Goal: Transaction & Acquisition: Purchase product/service

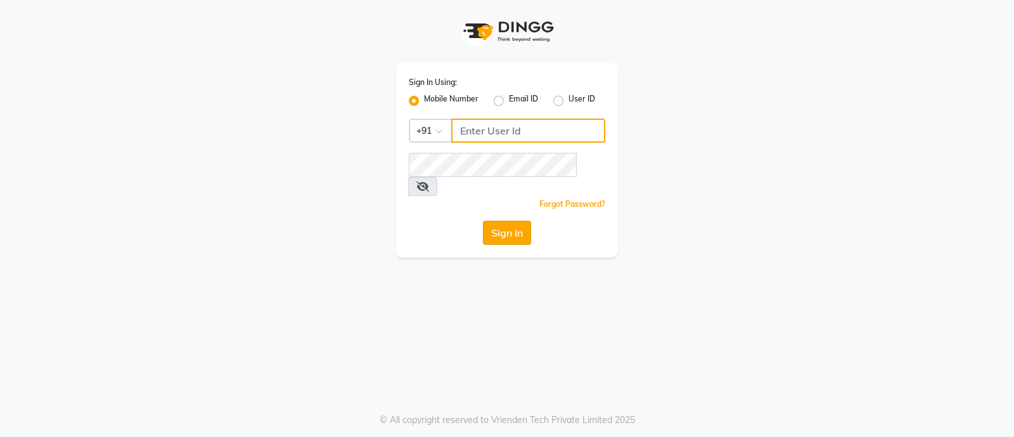
type input "9082749693"
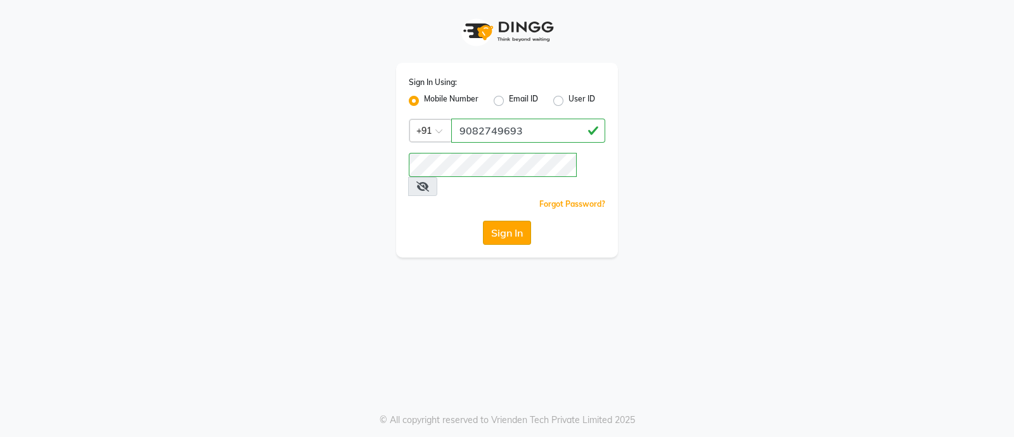
click at [513, 221] on button "Sign In" at bounding box center [507, 233] width 48 height 24
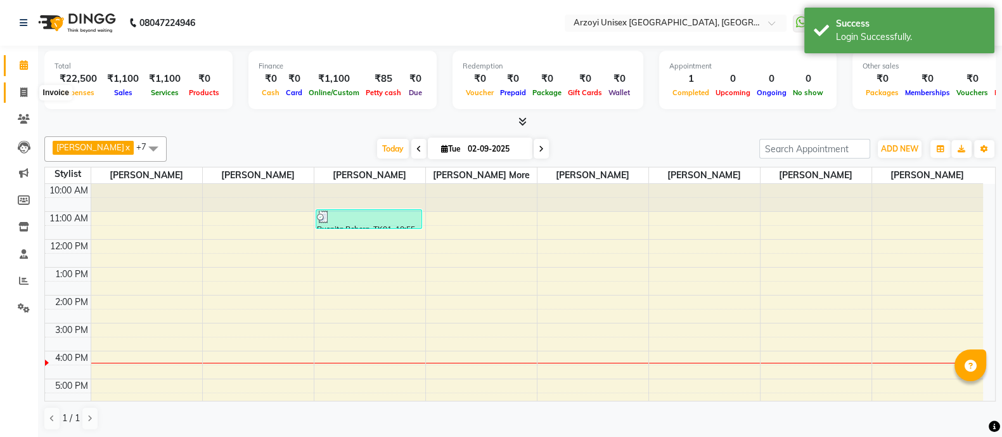
click at [20, 94] on icon at bounding box center [23, 92] width 7 height 10
select select "5286"
select select "service"
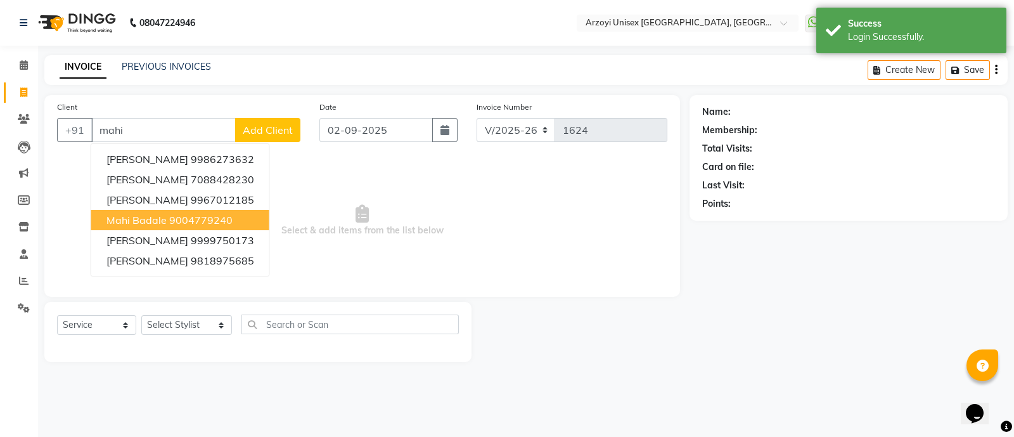
click at [161, 221] on span "Mahi Badale" at bounding box center [137, 220] width 60 height 13
type input "9004779240"
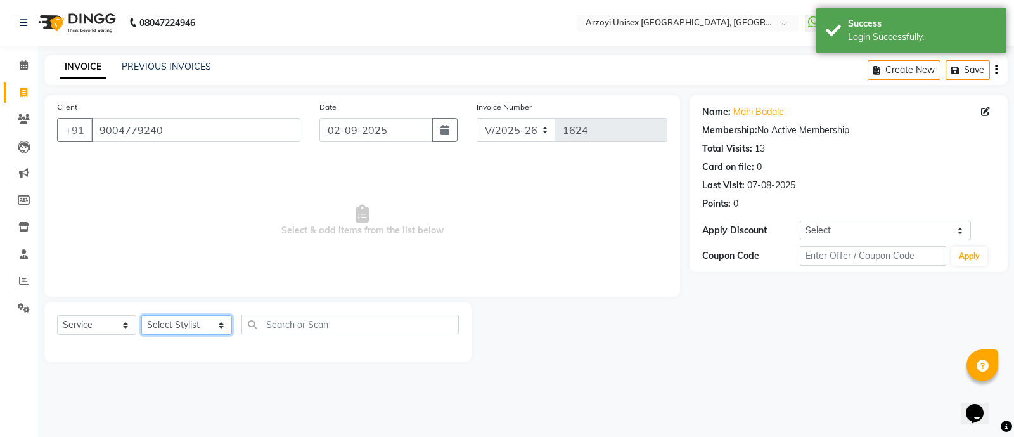
click at [175, 328] on select "Select Stylist [PERSON_NAME] Mohammmed [PERSON_NAME] [PERSON_NAME] [PERSON_NAME…" at bounding box center [186, 325] width 91 height 20
select select "36059"
click at [141, 316] on select "Select Stylist [PERSON_NAME] Mohammmed [PERSON_NAME] [PERSON_NAME] [PERSON_NAME…" at bounding box center [186, 325] width 91 height 20
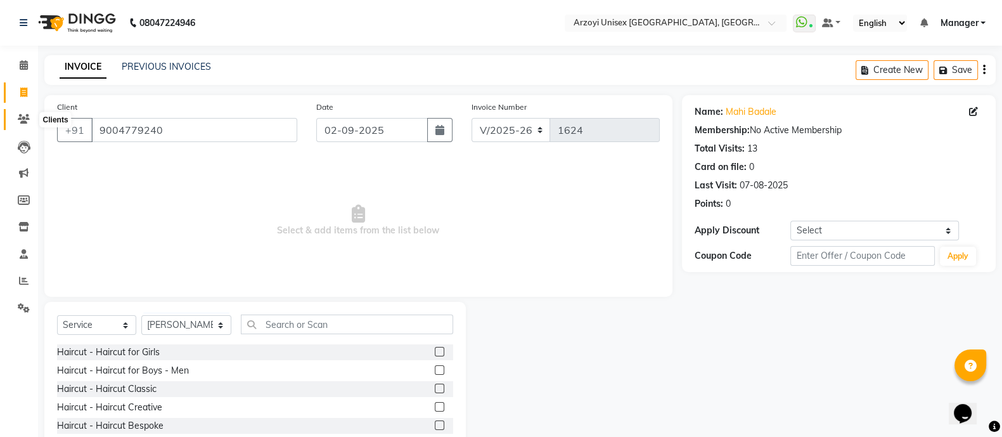
click at [22, 115] on icon at bounding box center [24, 119] width 12 height 10
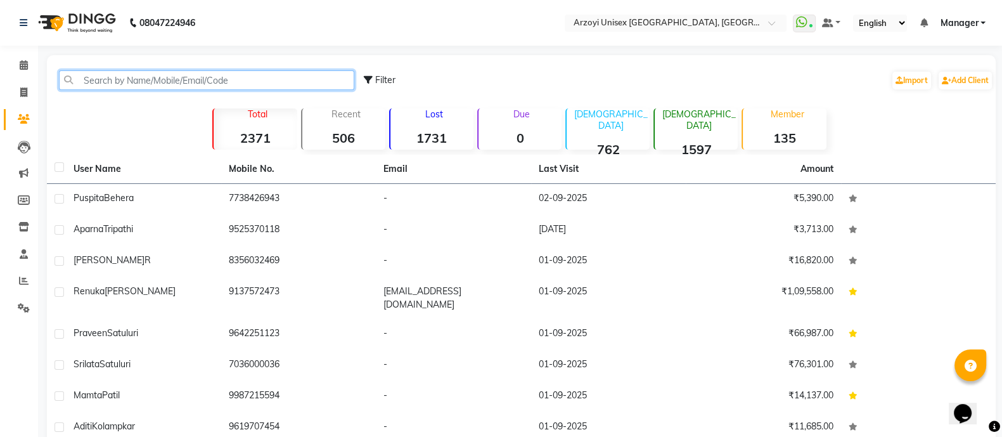
click at [109, 82] on input "text" at bounding box center [206, 80] width 295 height 20
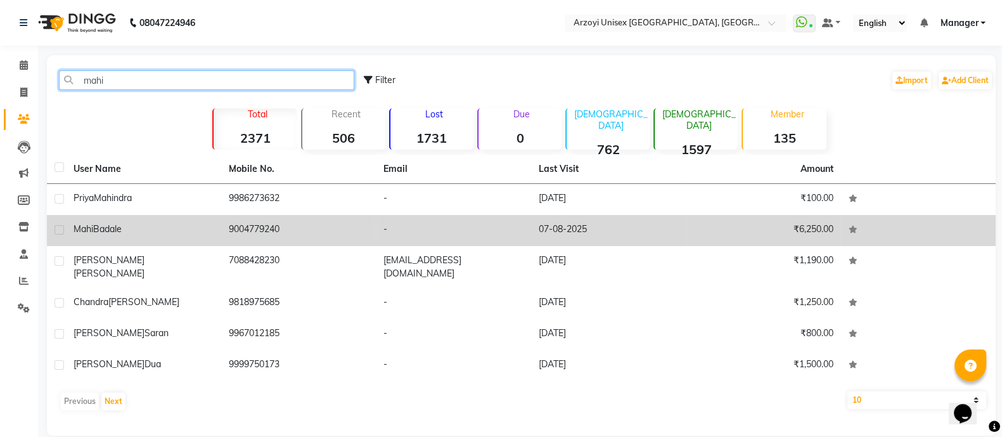
type input "mahi"
click at [136, 225] on div "Mahi Badale" at bounding box center [144, 229] width 140 height 13
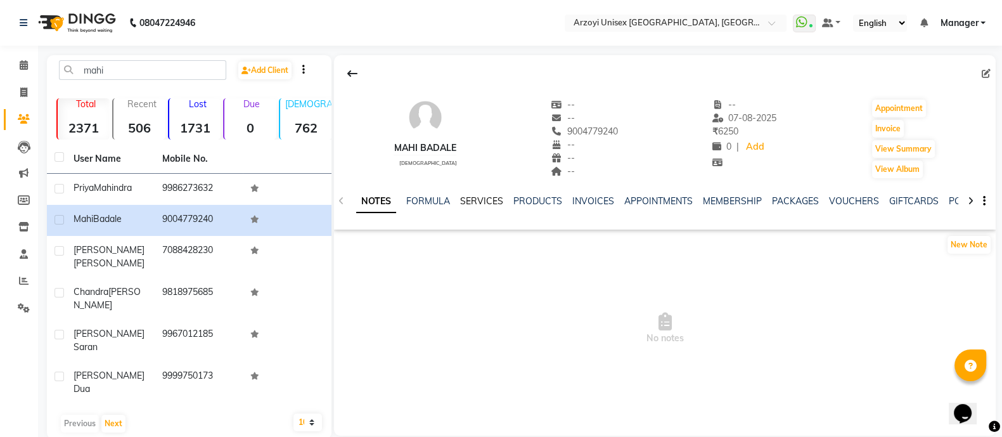
click at [478, 200] on link "SERVICES" at bounding box center [481, 200] width 43 height 11
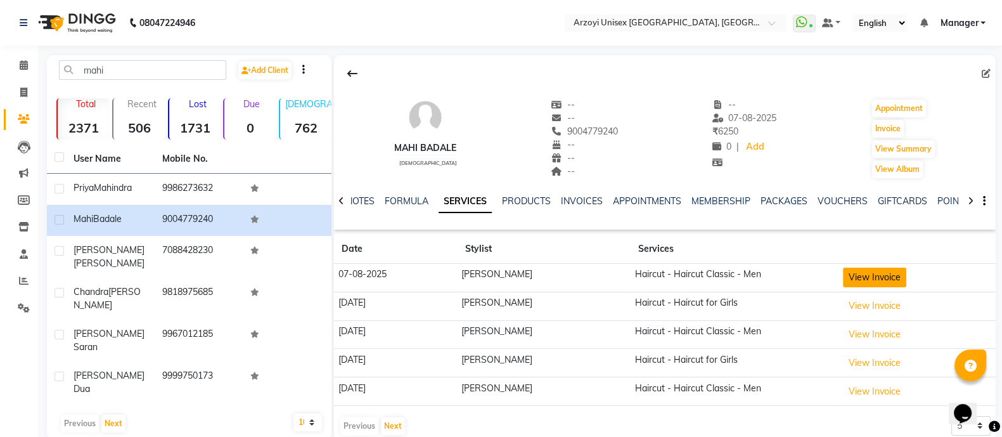
click at [890, 280] on button "View Invoice" at bounding box center [874, 278] width 63 height 20
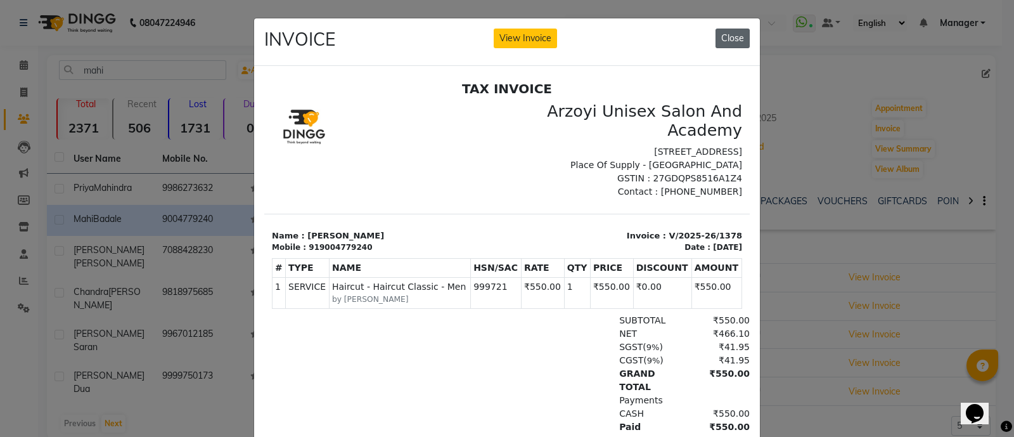
click at [729, 30] on button "Close" at bounding box center [733, 39] width 34 height 20
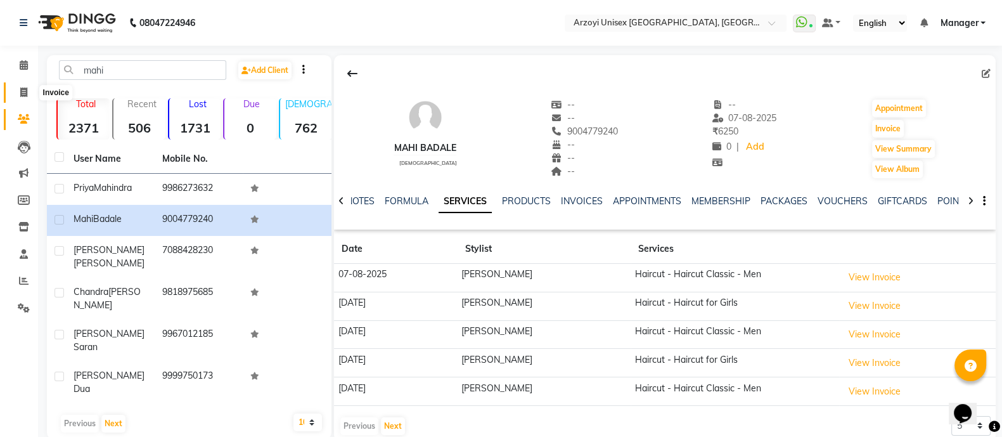
click at [27, 92] on icon at bounding box center [23, 92] width 7 height 10
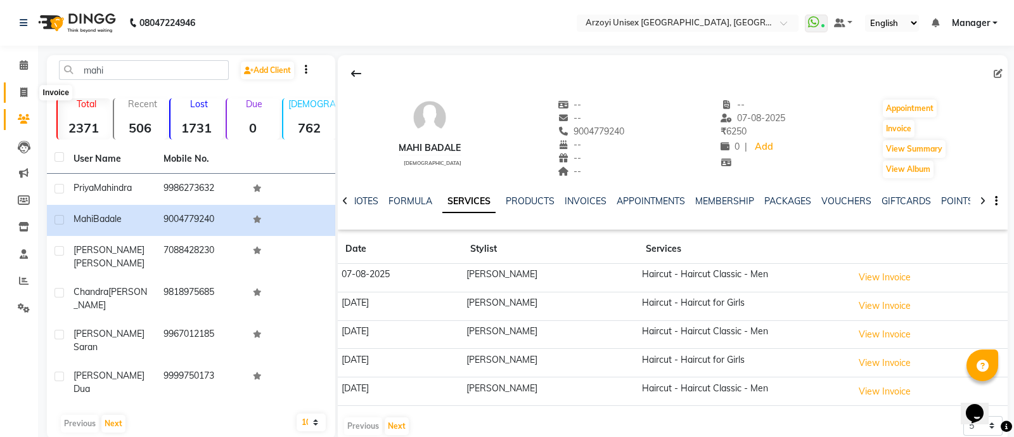
select select "5286"
select select "service"
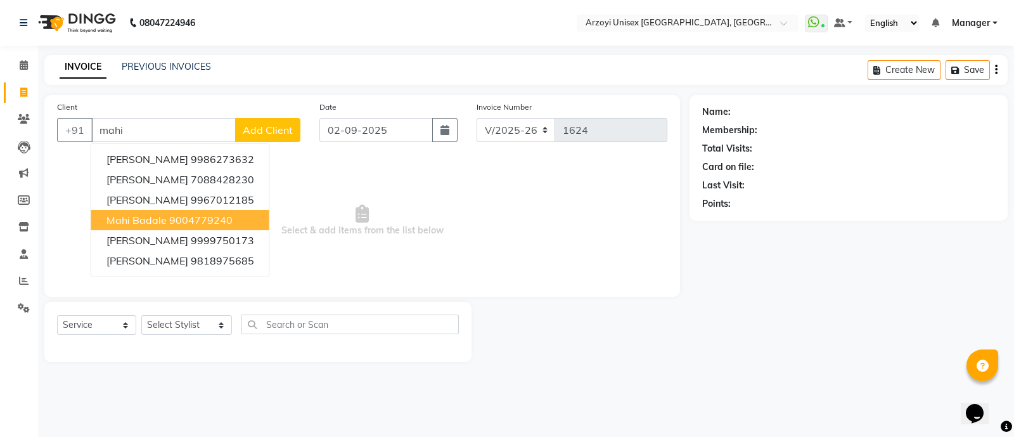
click at [163, 220] on span "Mahi Badale" at bounding box center [137, 220] width 60 height 13
type input "9004779240"
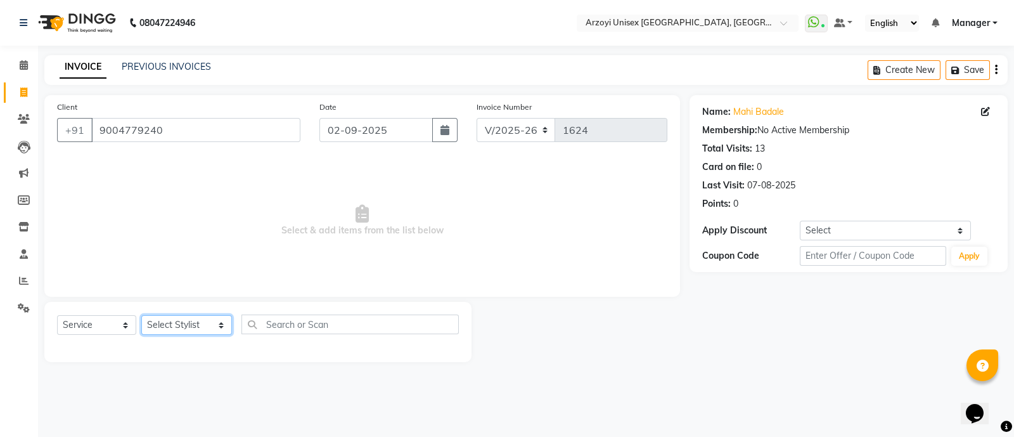
click at [171, 320] on select "Select Stylist [PERSON_NAME] Mohammmed [PERSON_NAME] [PERSON_NAME] [PERSON_NAME…" at bounding box center [186, 325] width 91 height 20
select select "36059"
click at [141, 316] on select "Select Stylist [PERSON_NAME] Mohammmed [PERSON_NAME] [PERSON_NAME] [PERSON_NAME…" at bounding box center [186, 325] width 91 height 20
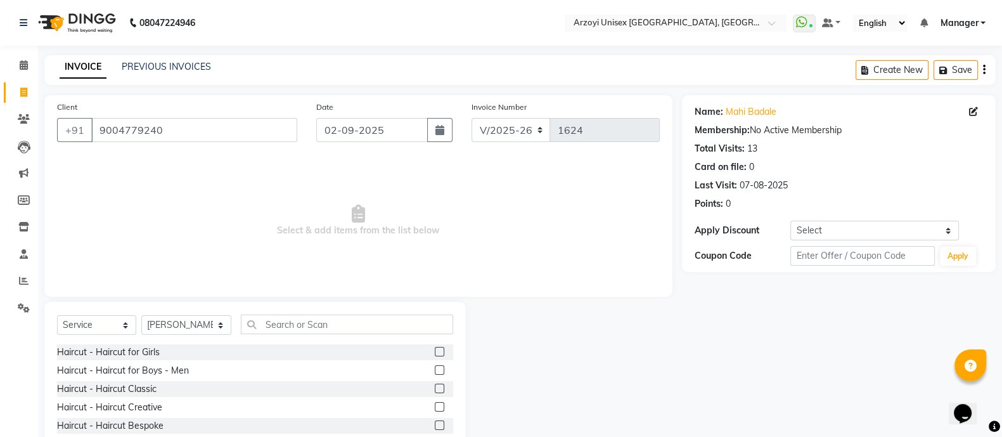
click at [435, 369] on label at bounding box center [440, 370] width 10 height 10
click at [435, 369] on input "checkbox" at bounding box center [439, 370] width 8 height 8
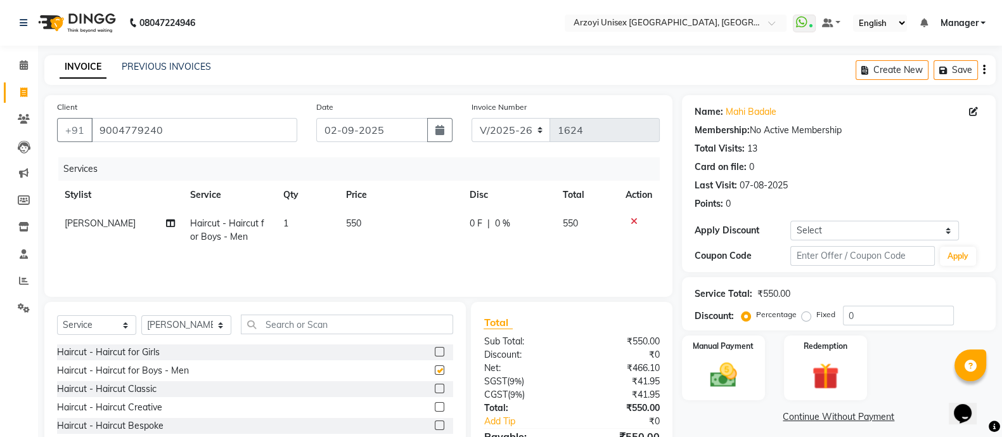
checkbox input "false"
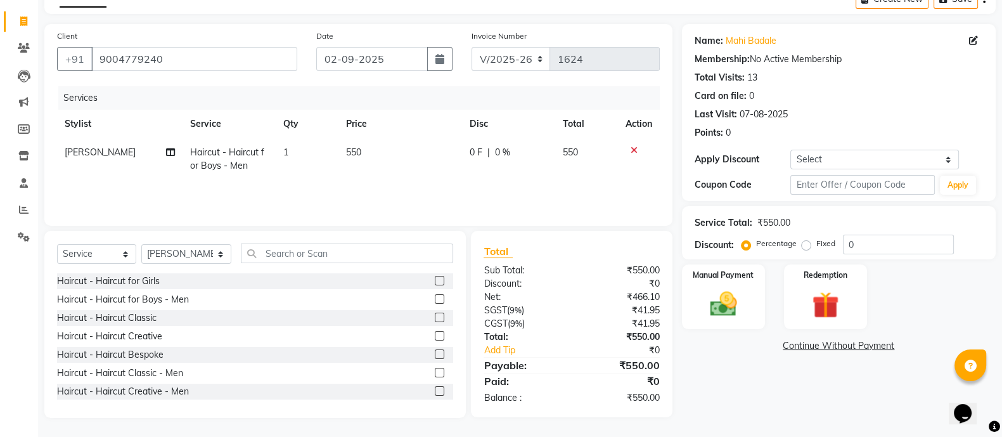
click at [156, 82] on div "Client +91 9004779240 Date 02-09-2025 Invoice Number R/2025-26 V/2025 V/2025-26…" at bounding box center [358, 125] width 628 height 202
click at [739, 291] on img at bounding box center [723, 304] width 45 height 32
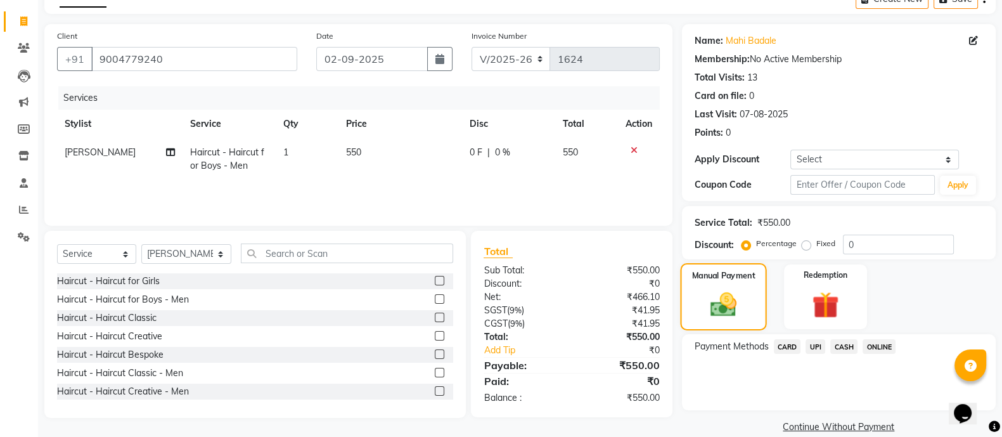
scroll to position [89, 0]
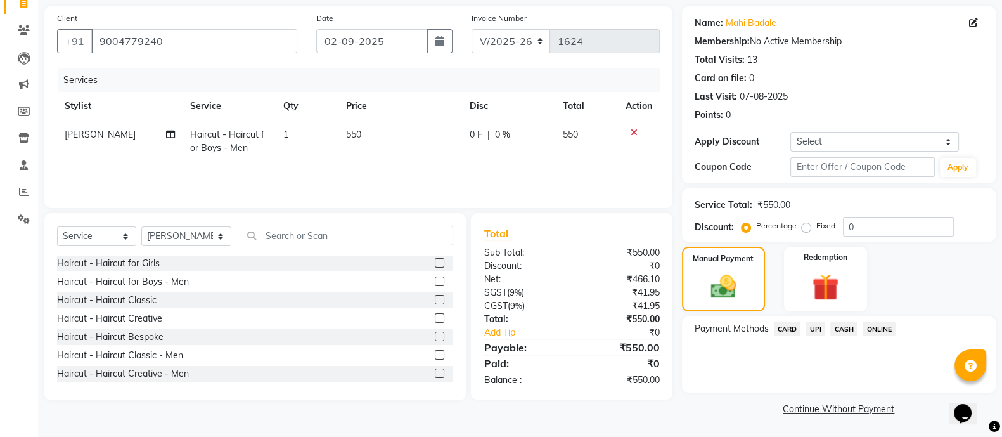
click at [881, 323] on span "ONLINE" at bounding box center [879, 328] width 33 height 15
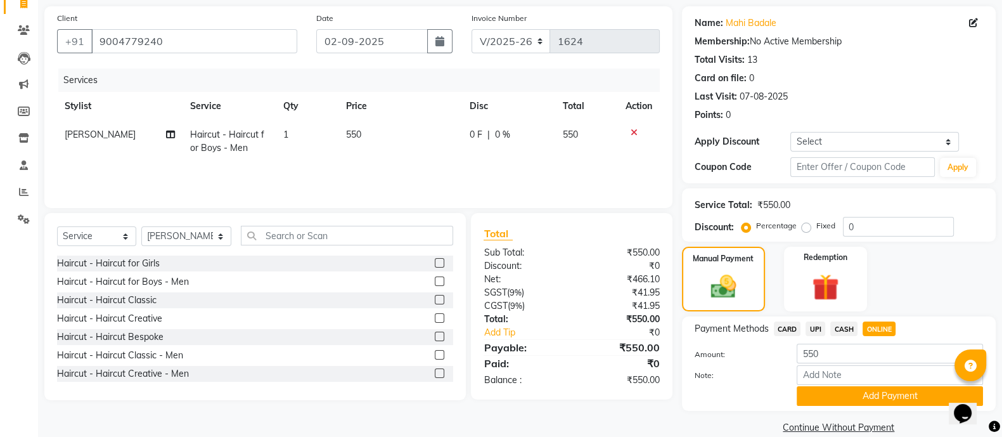
scroll to position [108, 0]
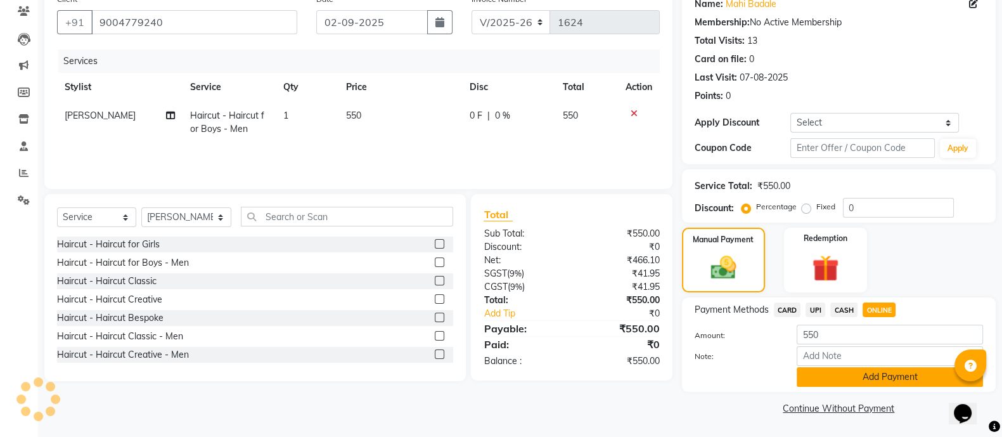
click at [871, 375] on button "Add Payment" at bounding box center [890, 377] width 186 height 20
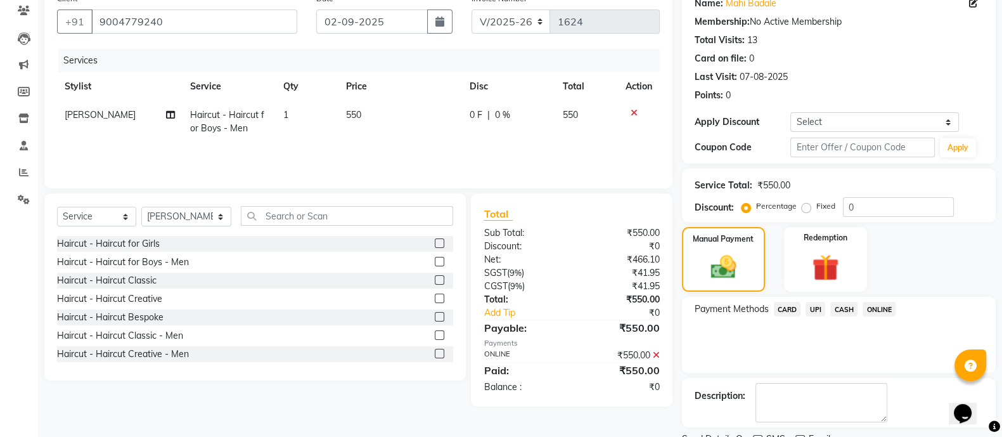
scroll to position [160, 0]
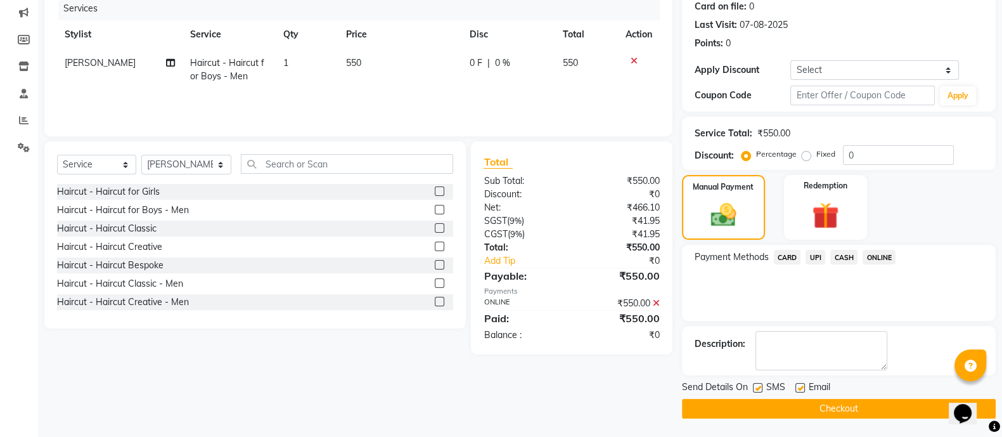
click at [795, 408] on button "Checkout" at bounding box center [839, 409] width 314 height 20
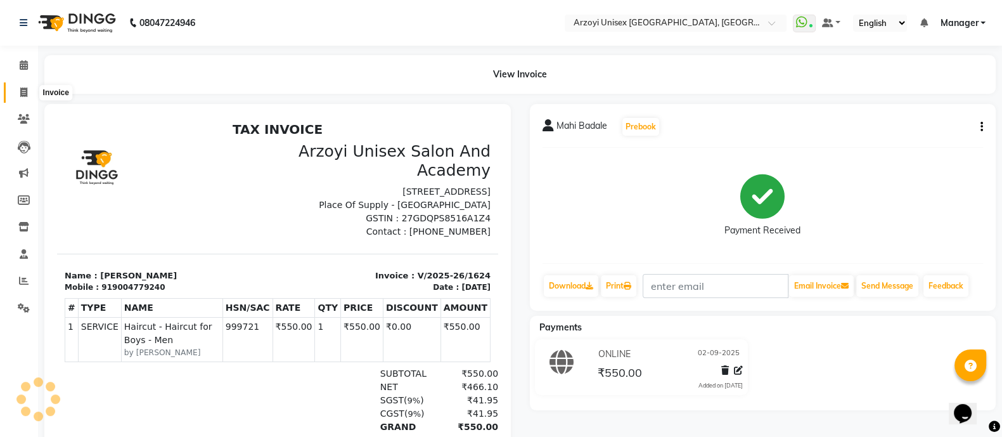
click at [23, 89] on icon at bounding box center [23, 92] width 7 height 10
select select "5286"
select select "service"
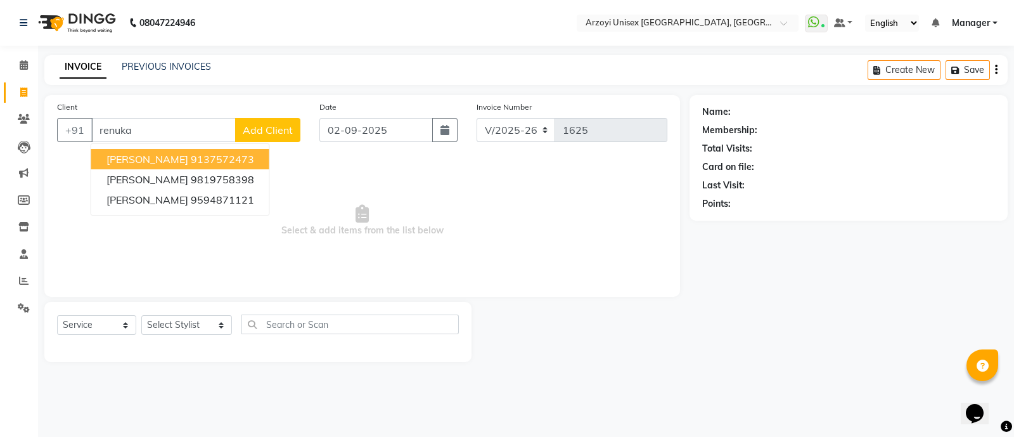
click at [168, 161] on span "Renuka Lewis" at bounding box center [148, 159] width 82 height 13
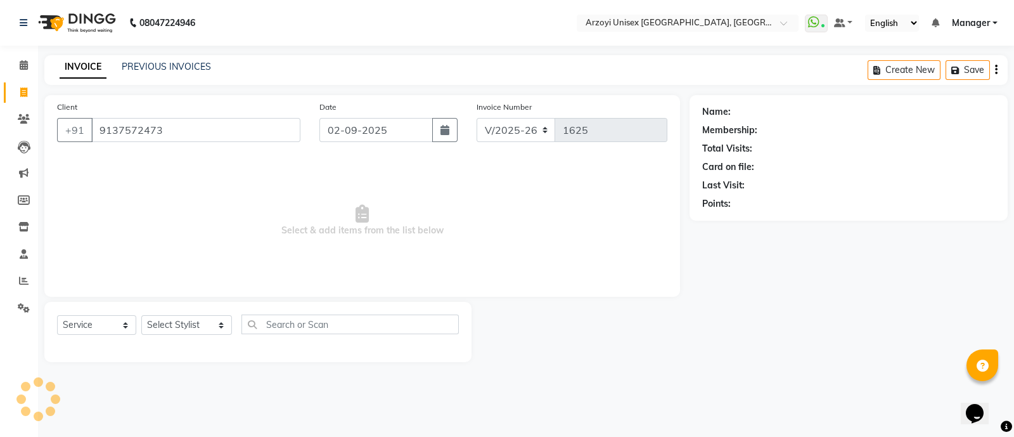
type input "9137572473"
select select "2: Object"
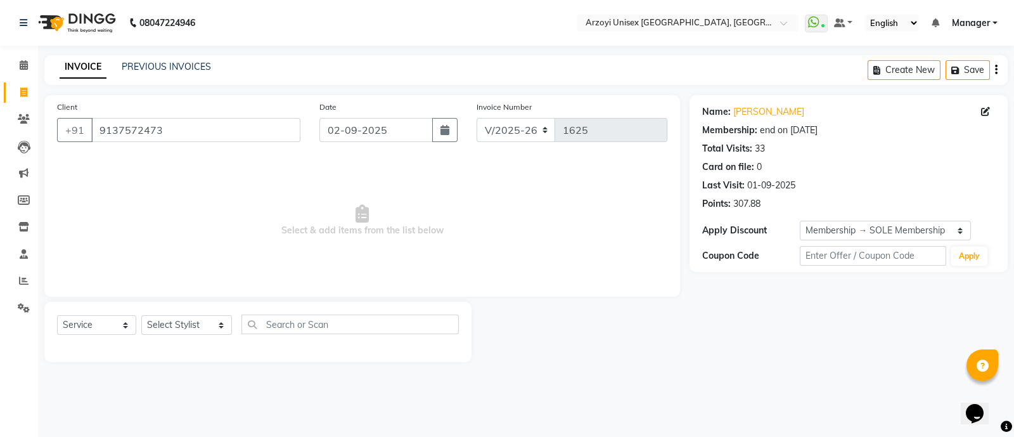
click at [183, 313] on div "Select Service Product Membership Package Voucher Prepaid Gift Card Select Styl…" at bounding box center [257, 332] width 427 height 60
click at [176, 332] on select "Select Stylist [PERSON_NAME] Mohammmed [PERSON_NAME] [PERSON_NAME] [PERSON_NAME…" at bounding box center [186, 325] width 91 height 20
select select "53934"
click at [141, 316] on select "Select Stylist [PERSON_NAME] Mohammmed [PERSON_NAME] [PERSON_NAME] [PERSON_NAME…" at bounding box center [186, 325] width 91 height 20
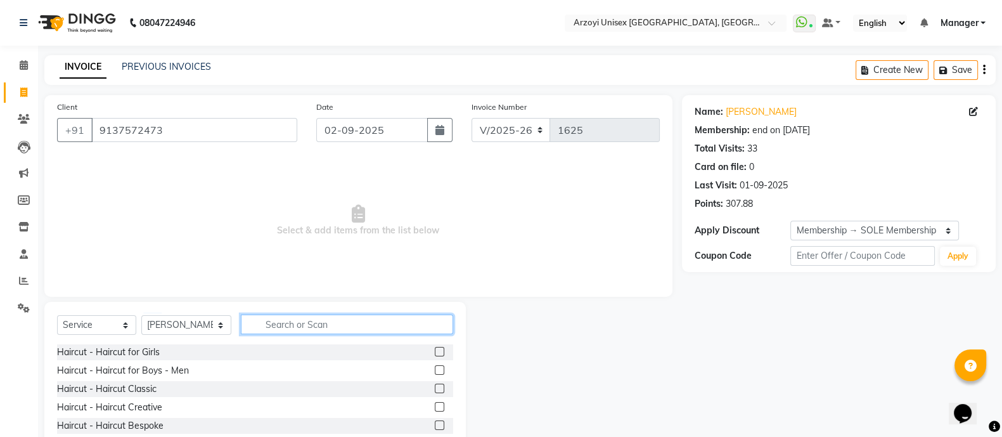
click at [273, 322] on input "text" at bounding box center [347, 324] width 212 height 20
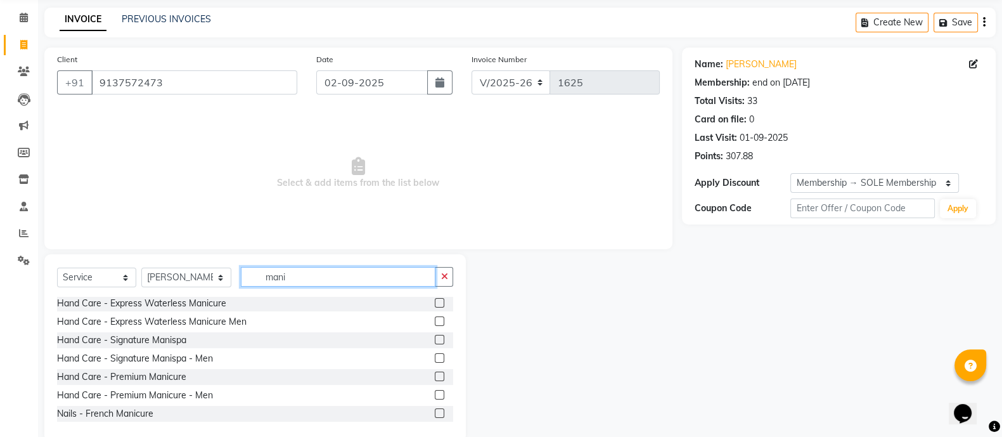
scroll to position [49, 0]
type input "mani"
click at [435, 395] on label at bounding box center [440, 394] width 10 height 10
click at [435, 395] on input "checkbox" at bounding box center [439, 394] width 8 height 8
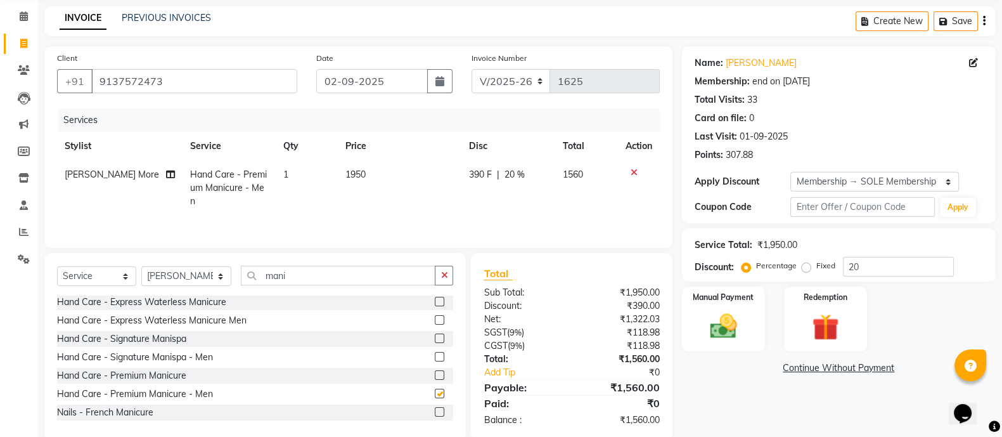
checkbox input "false"
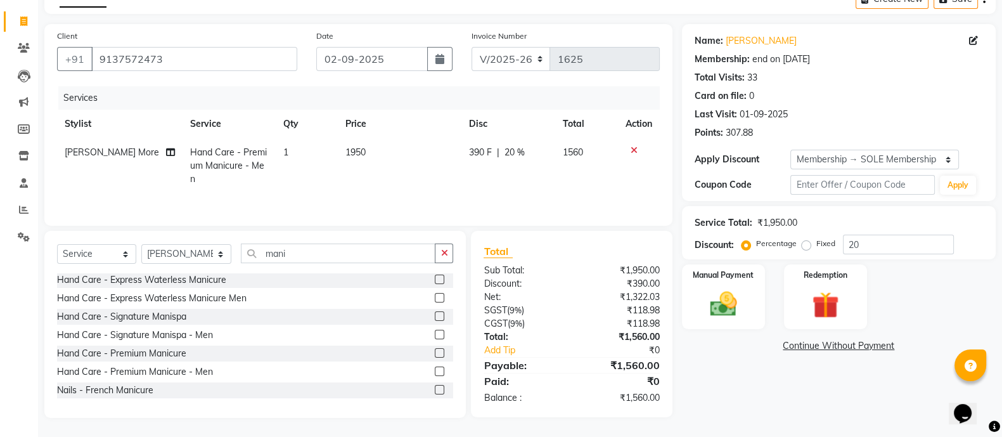
click at [435, 334] on label at bounding box center [440, 335] width 10 height 10
click at [435, 334] on input "checkbox" at bounding box center [439, 335] width 8 height 8
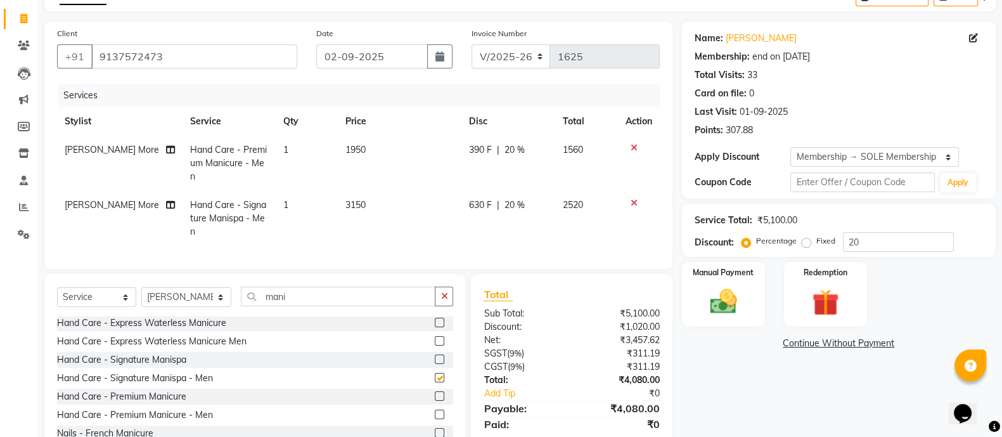
checkbox input "false"
click at [634, 200] on icon at bounding box center [634, 202] width 7 height 9
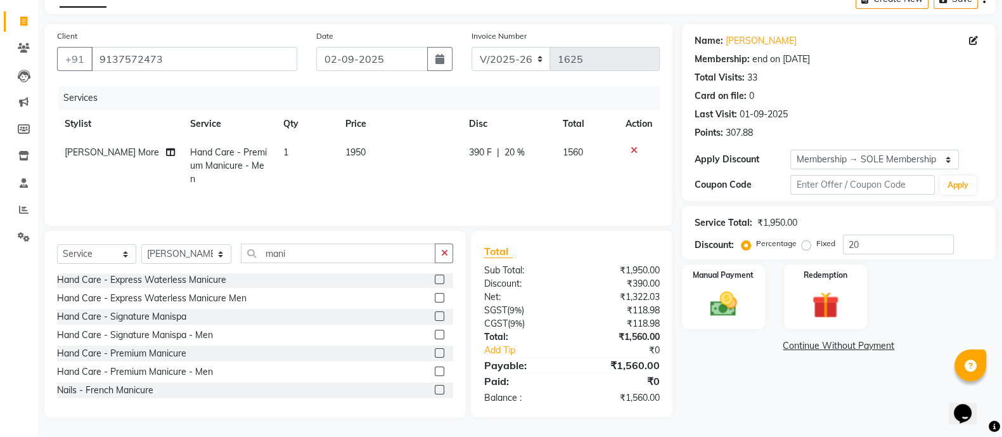
click at [634, 146] on icon at bounding box center [634, 150] width 7 height 9
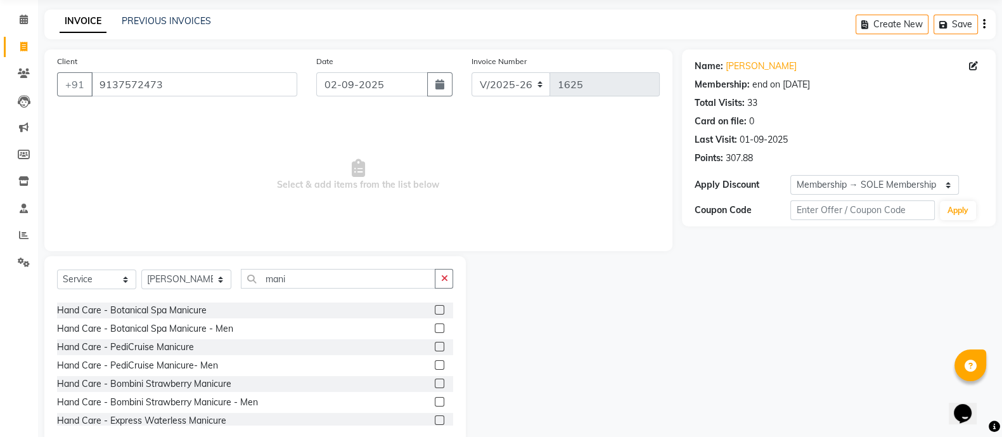
scroll to position [34, 0]
click at [435, 363] on label at bounding box center [440, 364] width 10 height 10
click at [435, 363] on input "checkbox" at bounding box center [439, 364] width 8 height 8
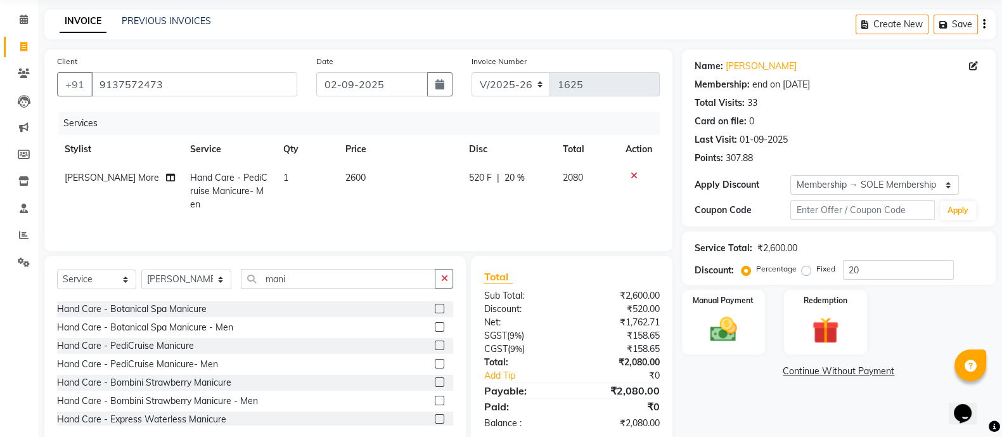
click at [632, 178] on icon at bounding box center [634, 175] width 7 height 9
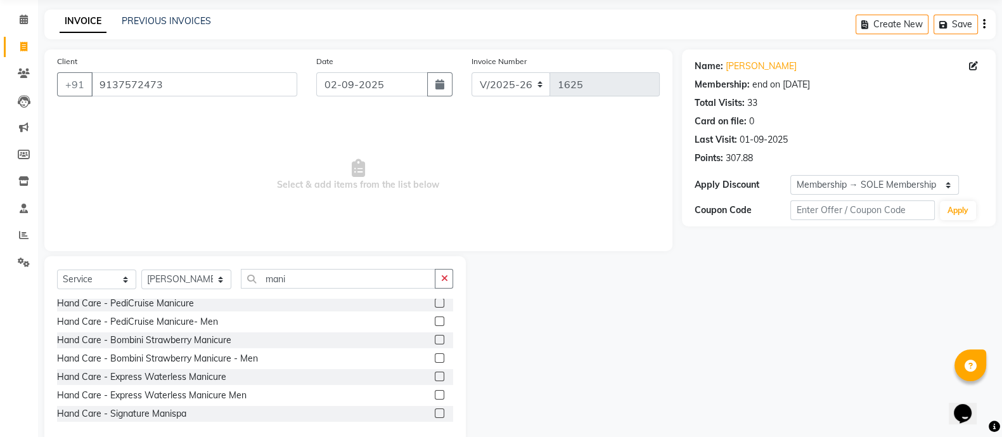
scroll to position [0, 0]
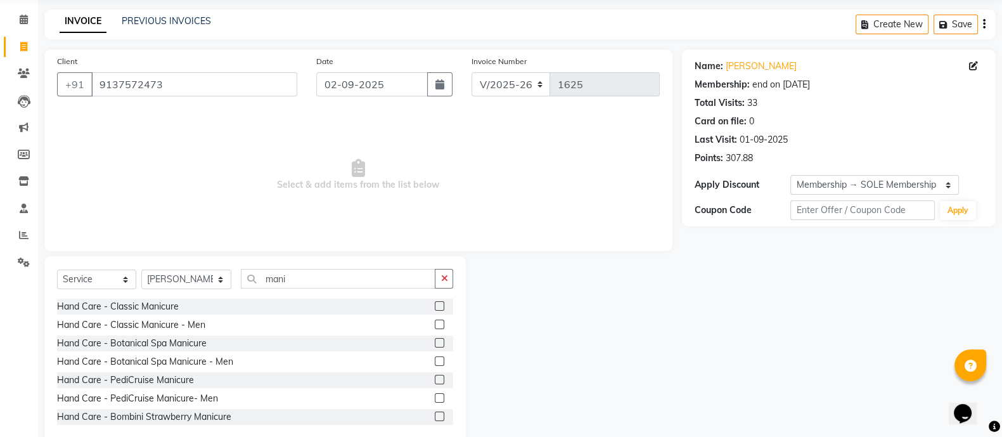
click at [435, 396] on label at bounding box center [440, 398] width 10 height 10
click at [435, 396] on input "checkbox" at bounding box center [439, 398] width 8 height 8
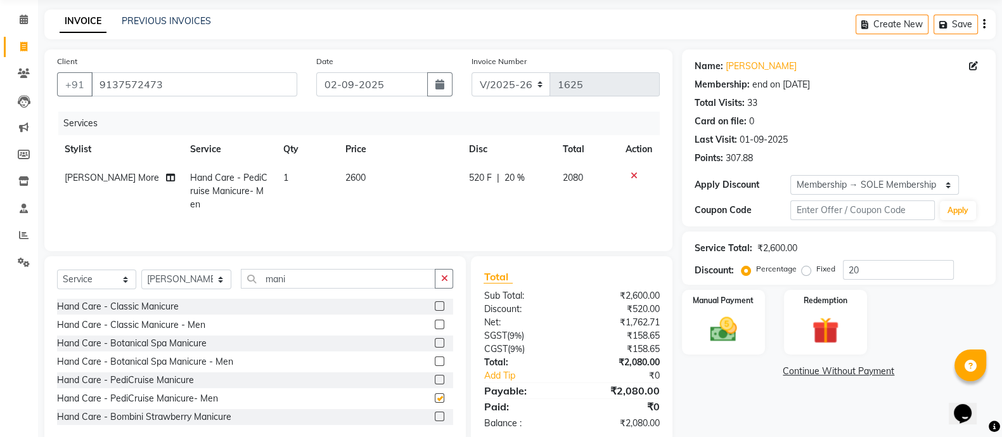
checkbox input "false"
click at [633, 174] on icon at bounding box center [634, 175] width 7 height 9
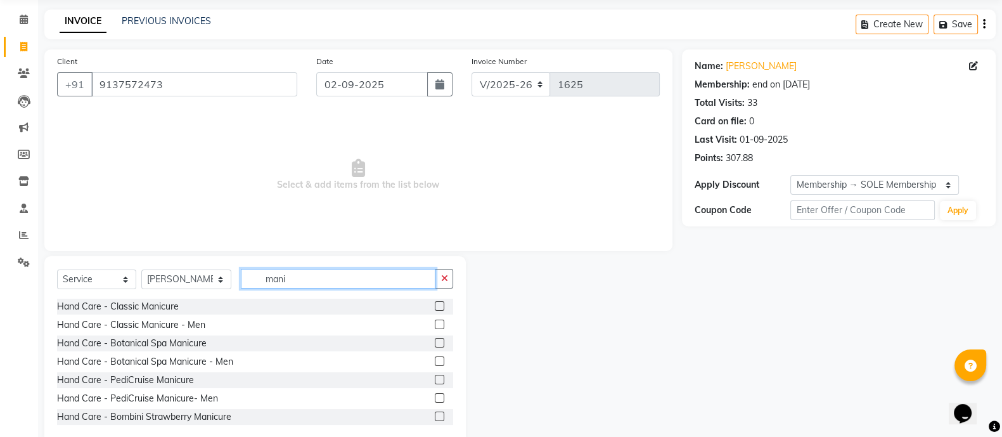
click at [292, 280] on input "mani" at bounding box center [338, 279] width 195 height 20
type input "manicure"
click at [435, 360] on label at bounding box center [440, 361] width 10 height 10
click at [435, 360] on input "checkbox" at bounding box center [439, 362] width 8 height 8
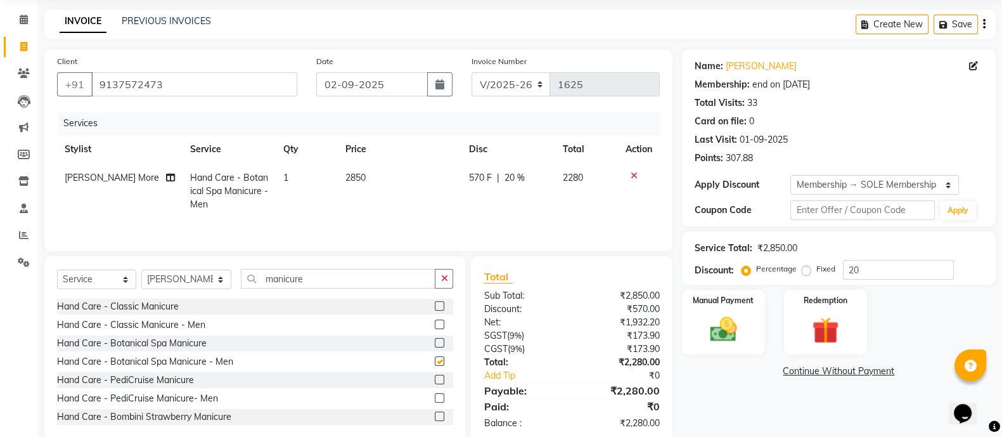
checkbox input "false"
click at [202, 280] on select "Select Stylist [PERSON_NAME] Mohammmed [PERSON_NAME] [PERSON_NAME] [PERSON_NAME…" at bounding box center [186, 279] width 90 height 20
select select "69622"
click at [141, 273] on select "Select Stylist [PERSON_NAME] Mohammmed [PERSON_NAME] [PERSON_NAME] [PERSON_NAME…" at bounding box center [186, 279] width 90 height 20
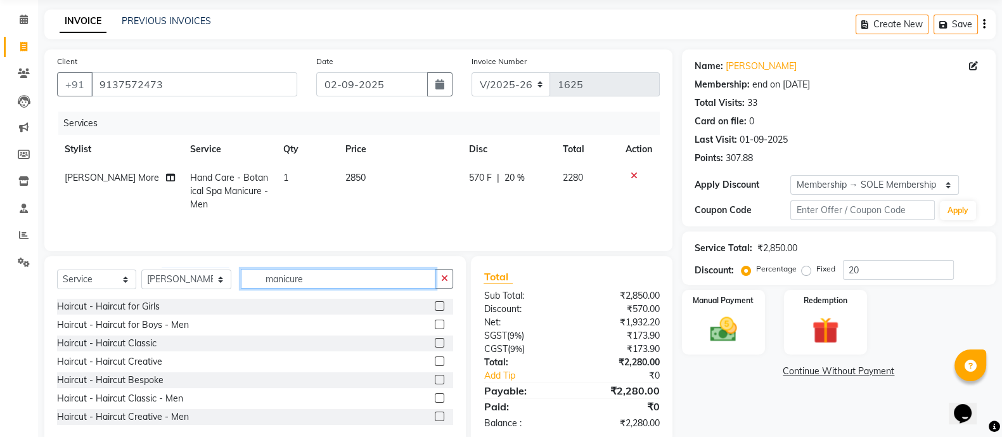
click at [302, 278] on input "manicure" at bounding box center [338, 279] width 195 height 20
type input "m"
type input "pedi"
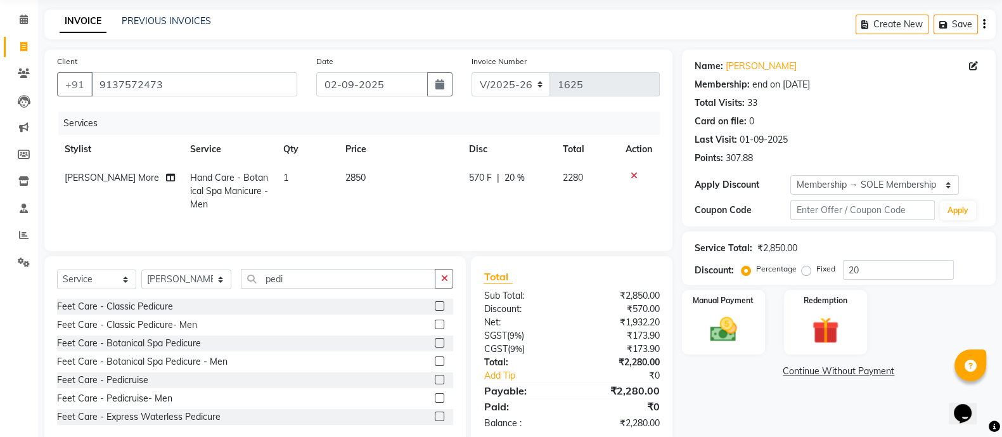
click at [435, 400] on label at bounding box center [440, 398] width 10 height 10
click at [435, 400] on input "checkbox" at bounding box center [439, 398] width 8 height 8
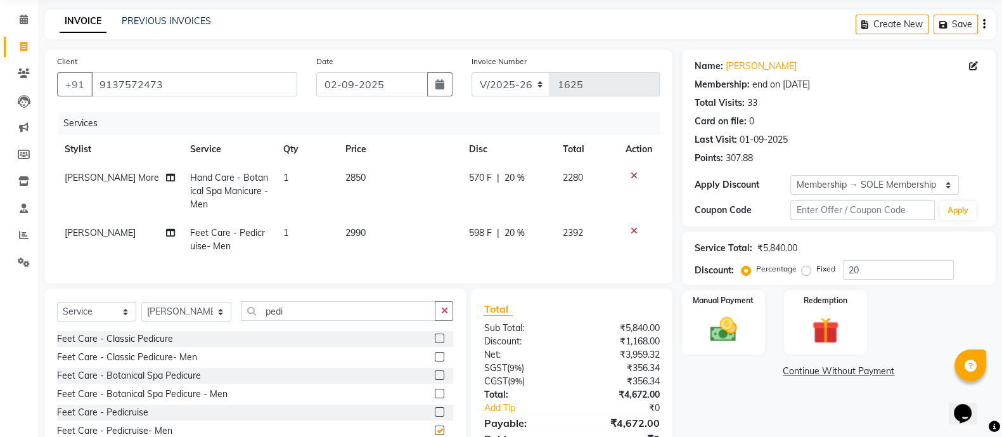
checkbox input "false"
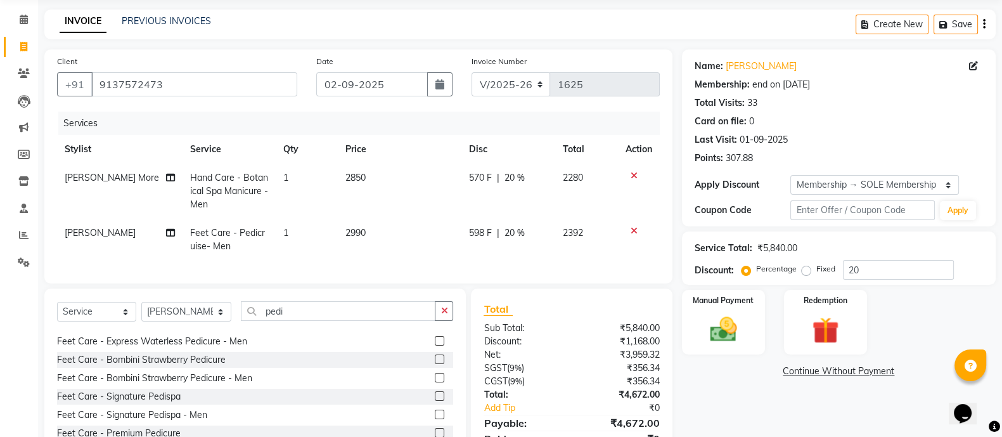
scroll to position [134, 0]
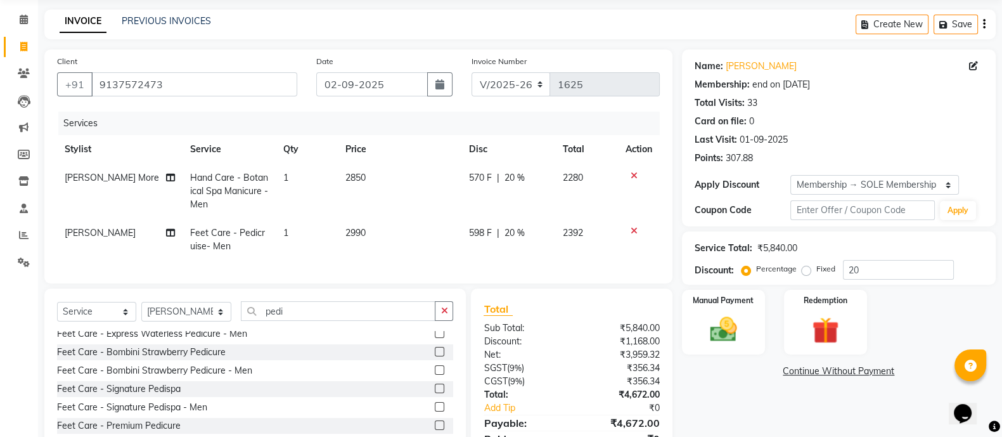
click at [435, 412] on label at bounding box center [440, 407] width 10 height 10
click at [435, 412] on input "checkbox" at bounding box center [439, 407] width 8 height 8
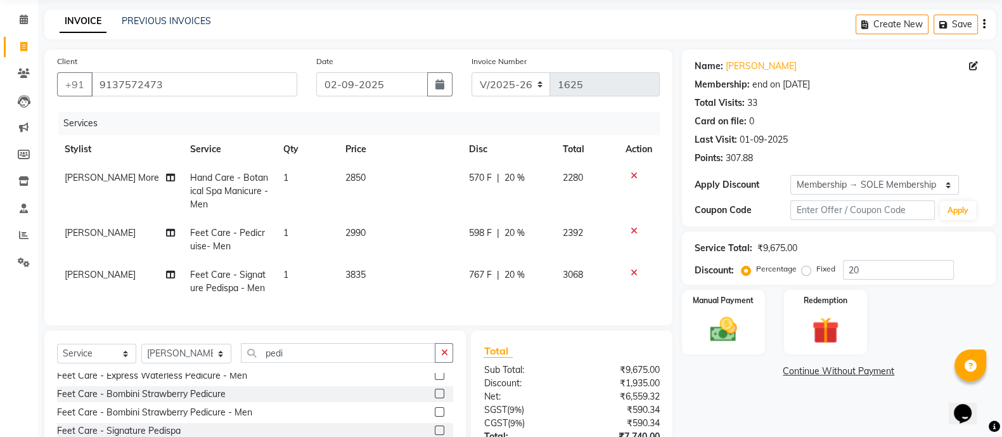
checkbox input "false"
click at [631, 227] on icon at bounding box center [634, 230] width 7 height 9
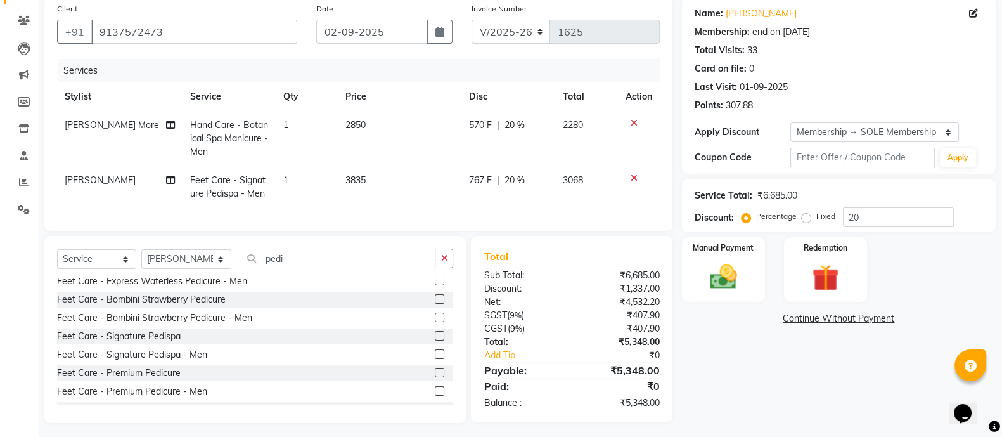
scroll to position [115, 0]
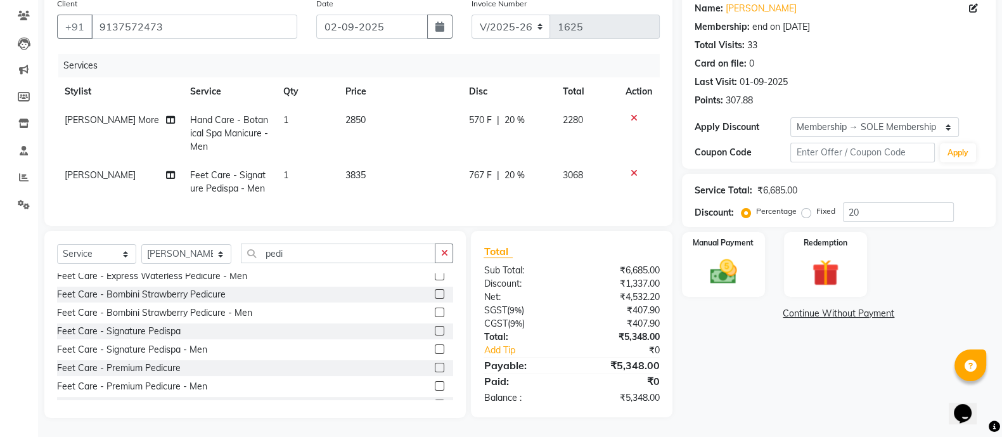
click at [435, 385] on label at bounding box center [440, 386] width 10 height 10
click at [435, 385] on input "checkbox" at bounding box center [439, 386] width 8 height 8
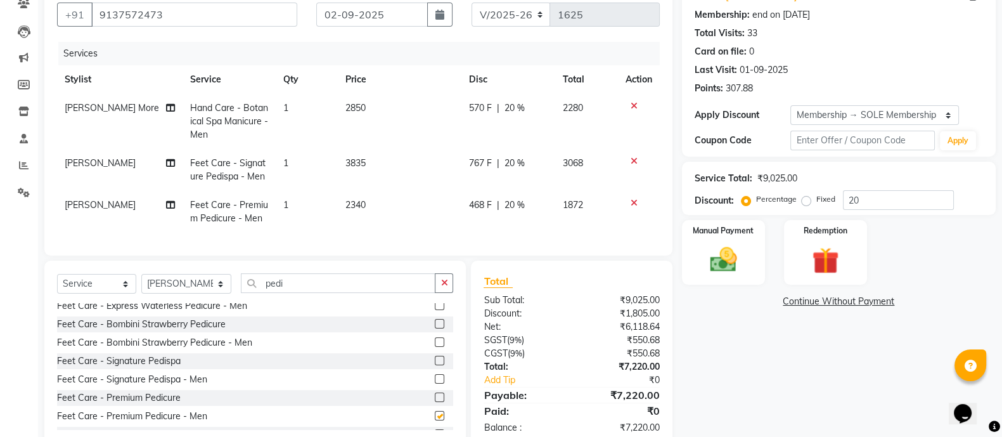
checkbox input "false"
click at [632, 205] on icon at bounding box center [634, 202] width 7 height 9
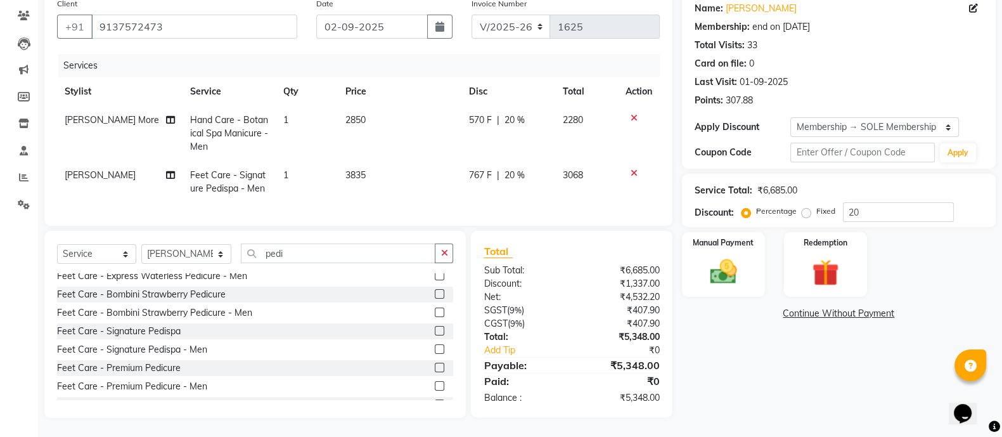
click at [632, 169] on icon at bounding box center [634, 173] width 7 height 9
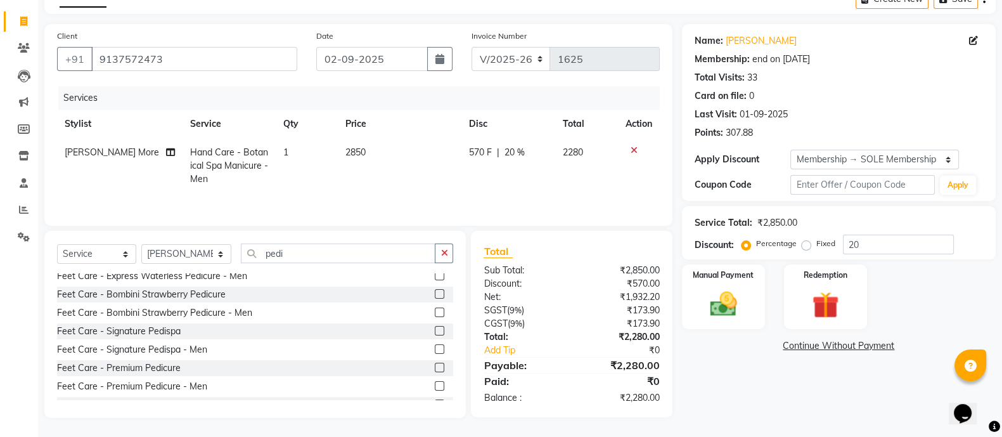
scroll to position [0, 0]
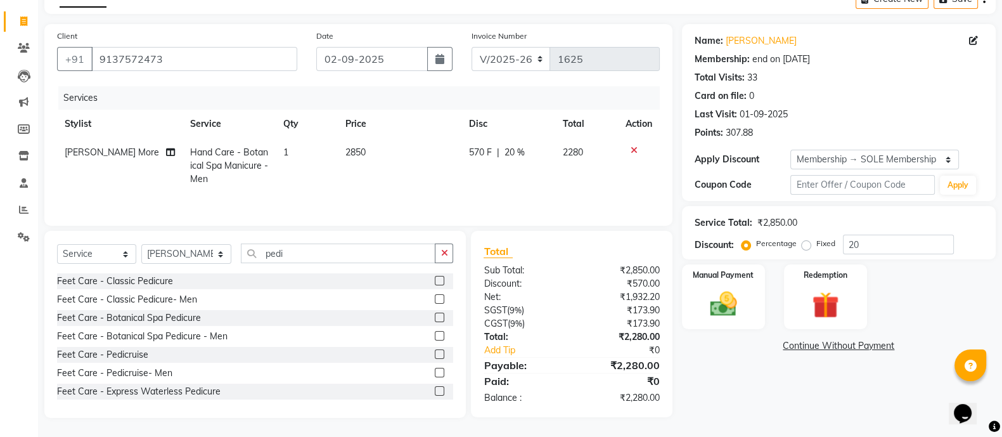
click at [435, 338] on label at bounding box center [440, 336] width 10 height 10
click at [435, 338] on input "checkbox" at bounding box center [439, 336] width 8 height 8
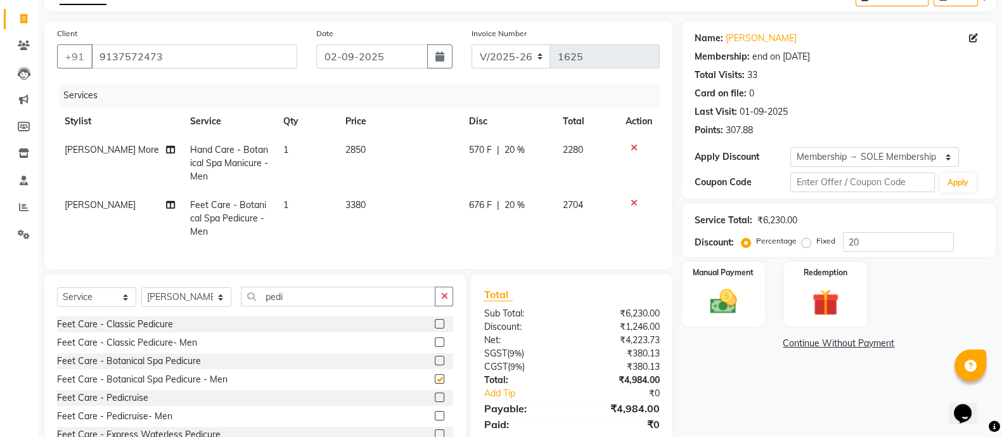
checkbox input "false"
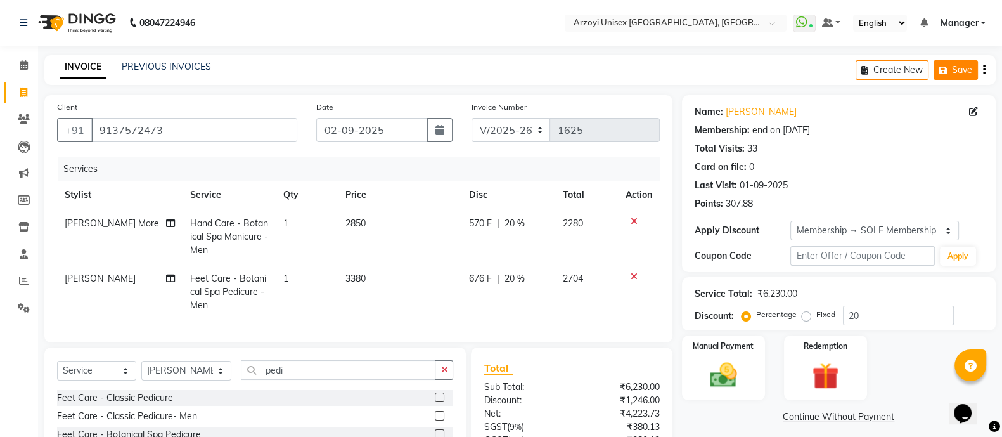
click at [955, 71] on button "Save" at bounding box center [956, 70] width 44 height 20
click at [18, 64] on span at bounding box center [24, 65] width 22 height 15
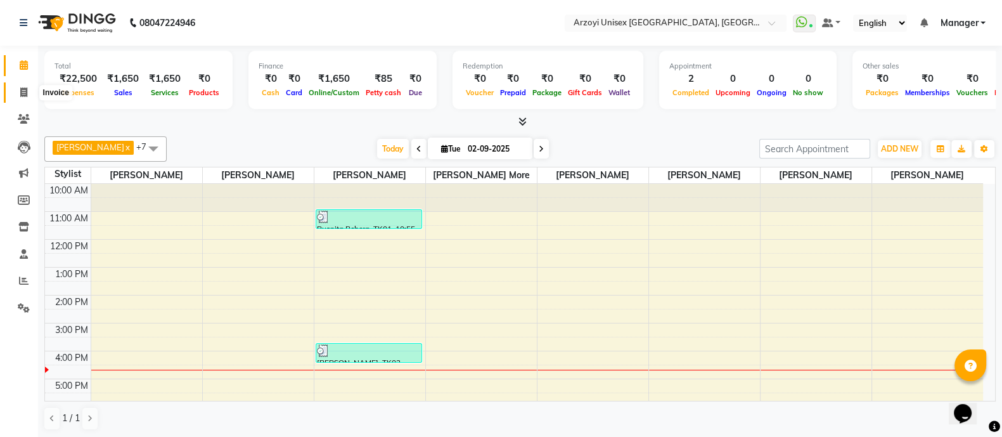
click at [18, 87] on span at bounding box center [24, 93] width 22 height 15
select select "5286"
select select "service"
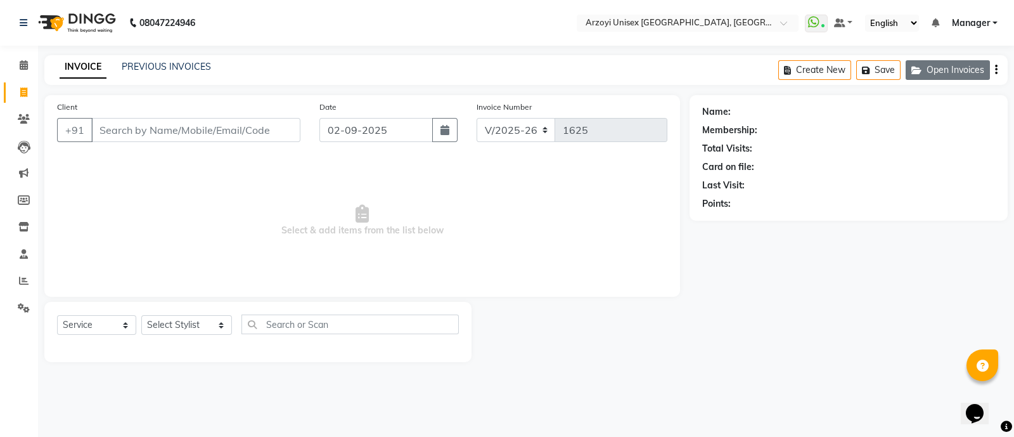
click at [961, 63] on button "Open Invoices" at bounding box center [948, 70] width 84 height 20
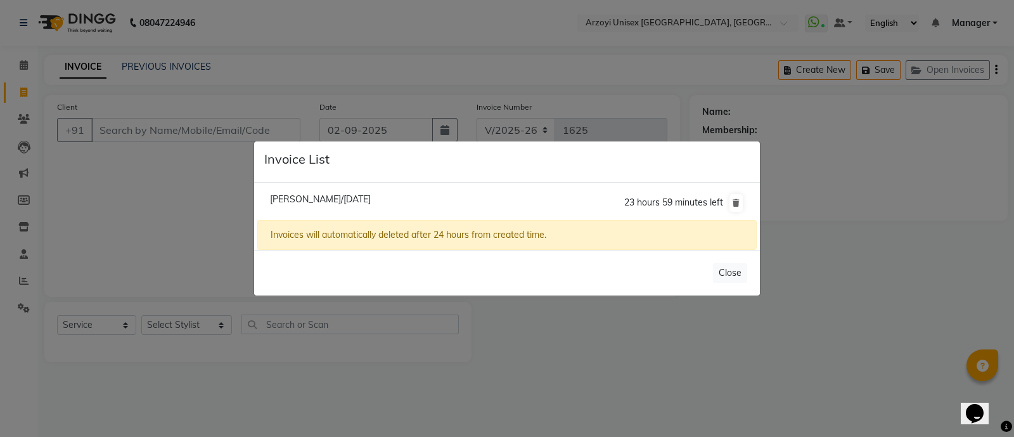
click at [363, 198] on span "Renuka Lewis/02 September 2025" at bounding box center [320, 198] width 101 height 11
type input "9137572473"
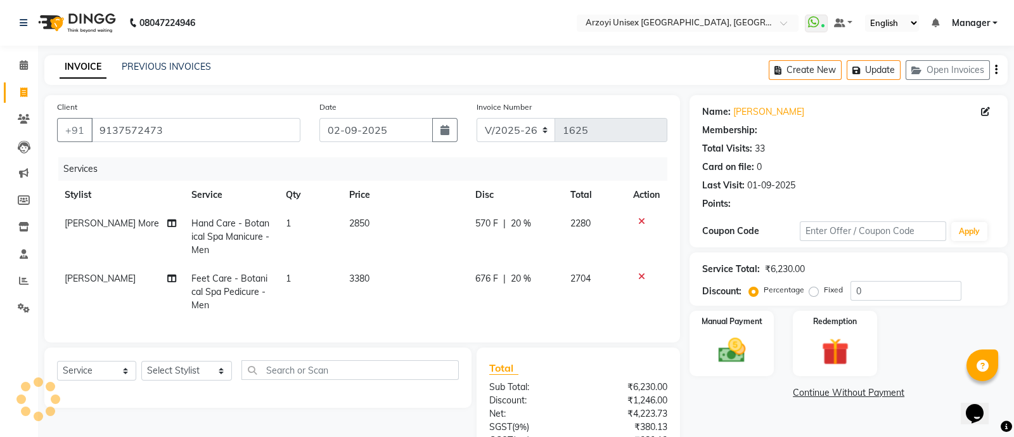
type input "20"
select select "2: Object"
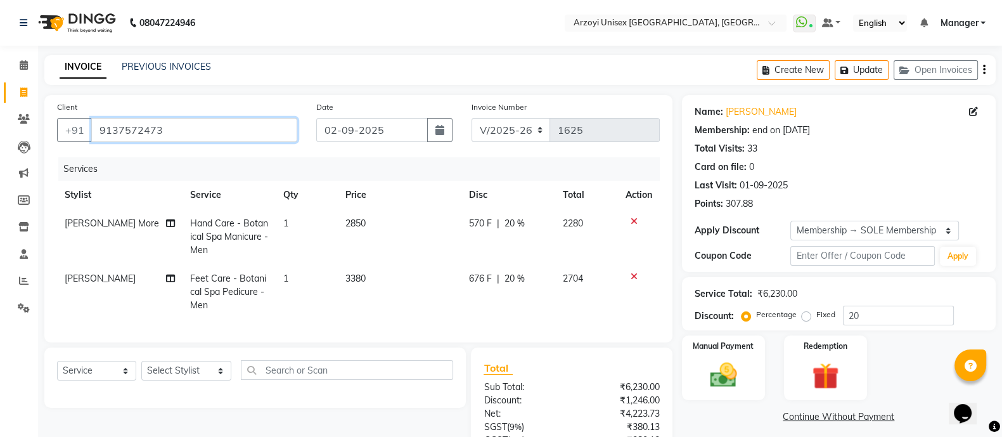
click at [218, 122] on input "9137572473" at bounding box center [194, 130] width 206 height 24
type input "913757247"
type input "0"
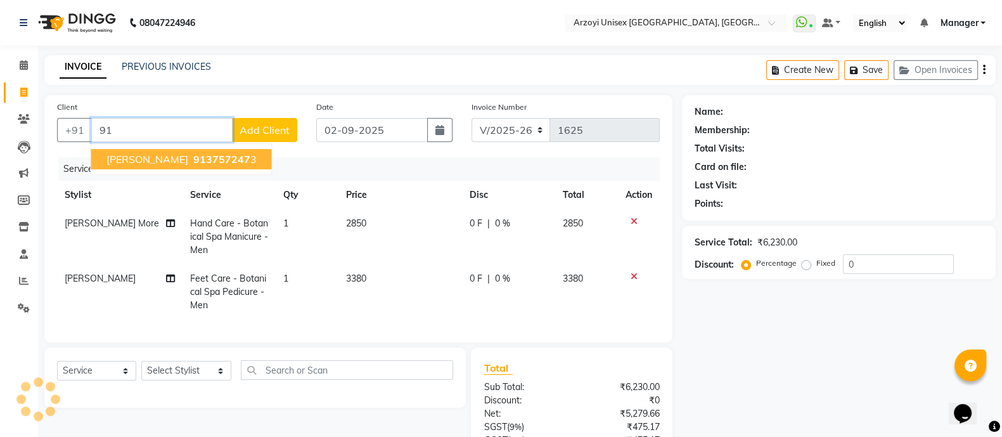
type input "9"
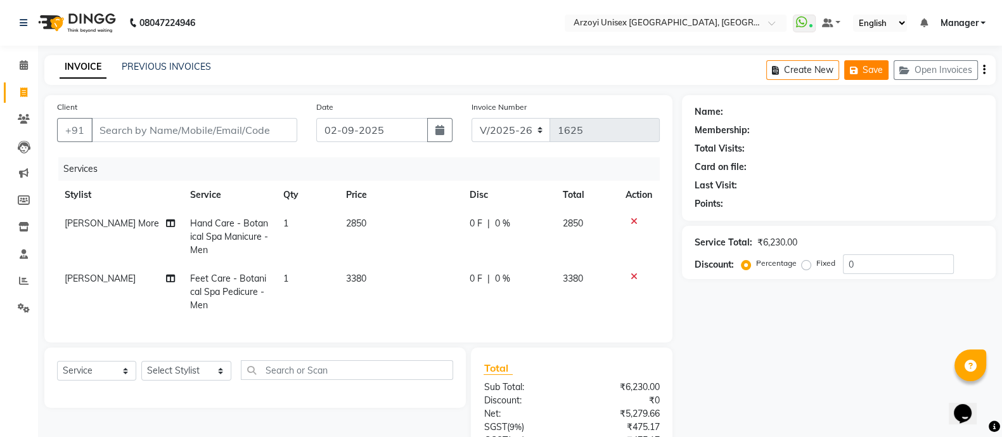
click at [876, 71] on button "Save" at bounding box center [867, 70] width 44 height 20
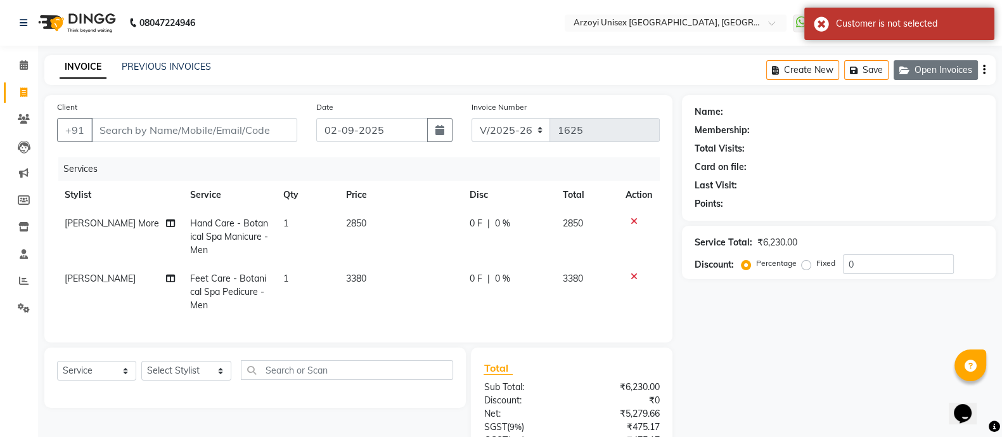
click at [928, 70] on button "Open Invoices" at bounding box center [936, 70] width 84 height 20
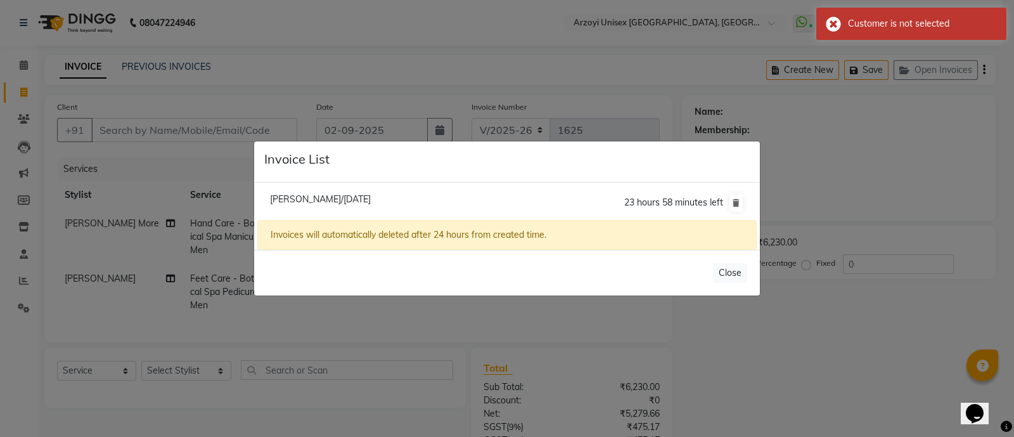
click at [609, 207] on li "Renuka Lewis/02 September 2025 23 hours 58 minutes left" at bounding box center [507, 203] width 500 height 36
click at [514, 209] on li "Renuka Lewis/02 September 2025 23 hours 58 minutes left" at bounding box center [507, 203] width 500 height 36
click at [371, 202] on span "Renuka Lewis/02 September 2025" at bounding box center [320, 198] width 101 height 11
type input "9137572473"
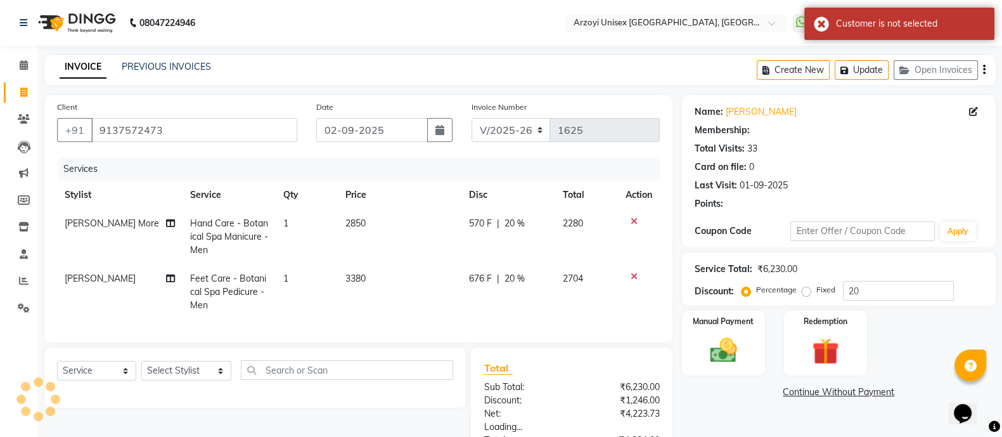
type input "0"
select select "2: Object"
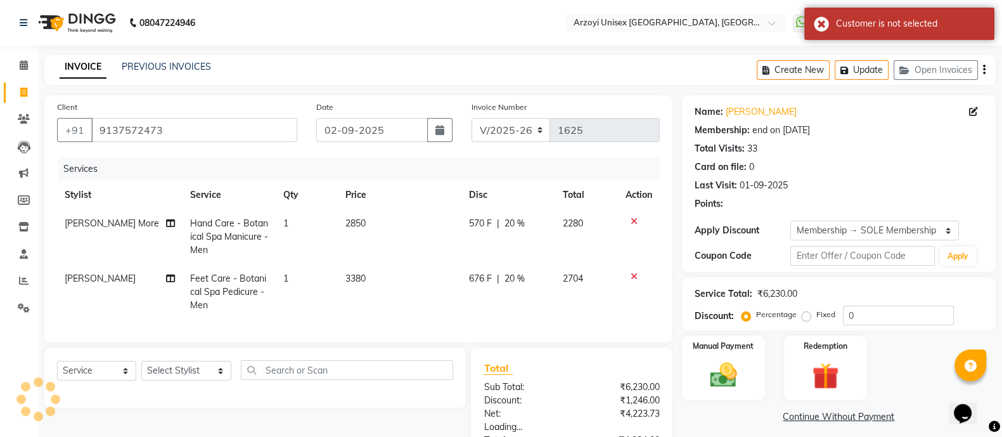
type input "20"
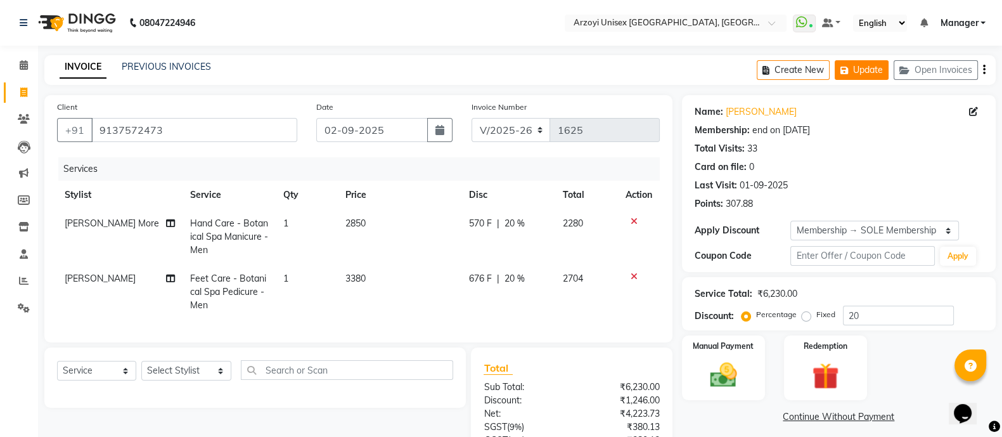
click at [855, 71] on button "Update" at bounding box center [862, 70] width 54 height 20
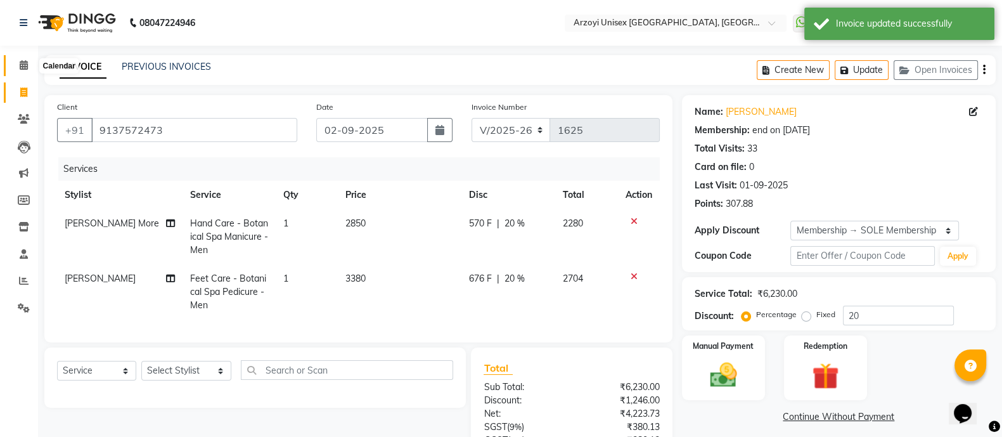
click at [25, 70] on span at bounding box center [24, 65] width 22 height 15
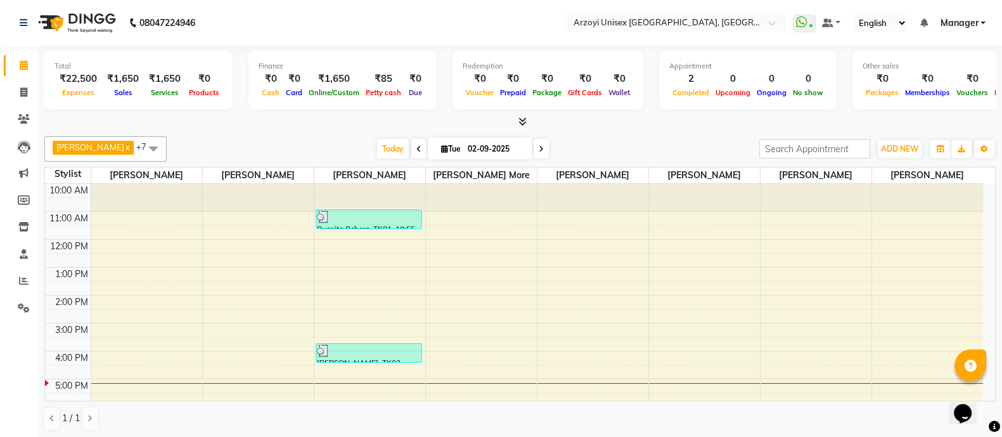
scroll to position [142, 0]
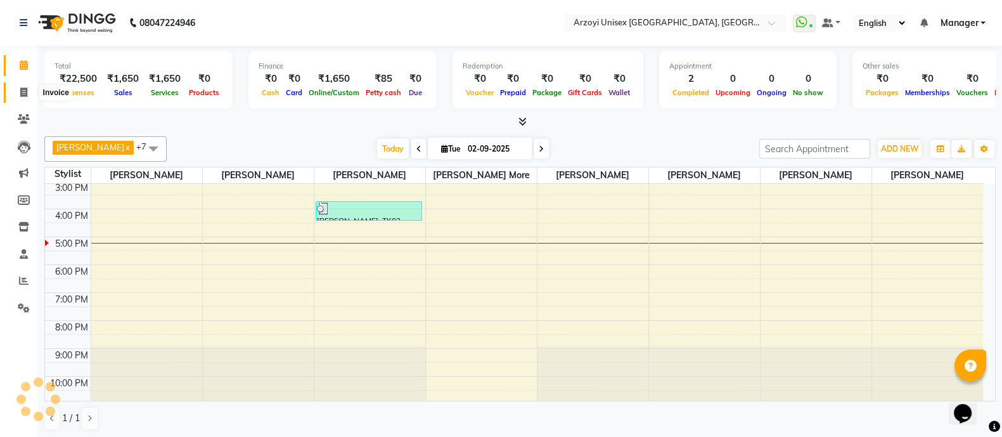
click at [13, 86] on span at bounding box center [24, 93] width 22 height 15
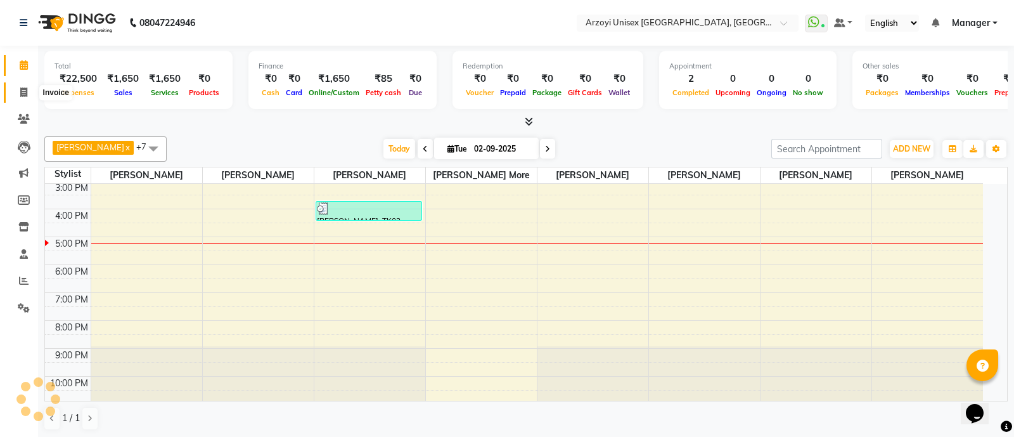
select select "service"
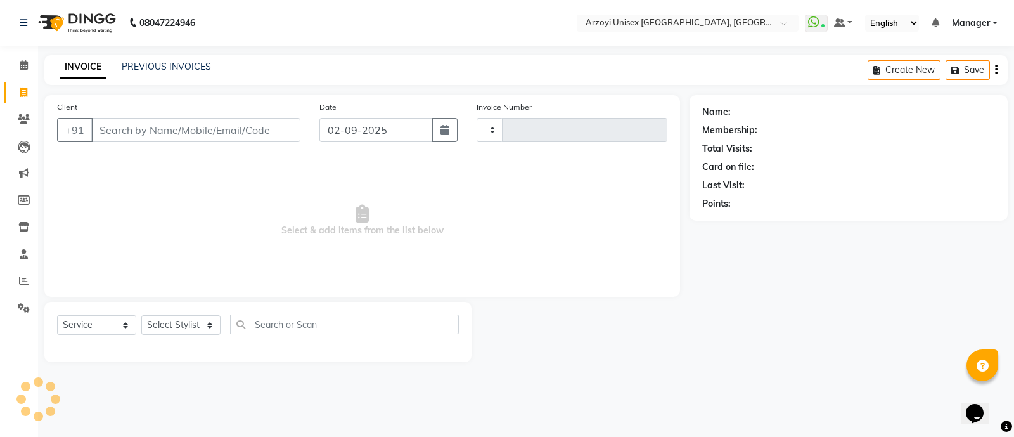
type input "1625"
select select "5286"
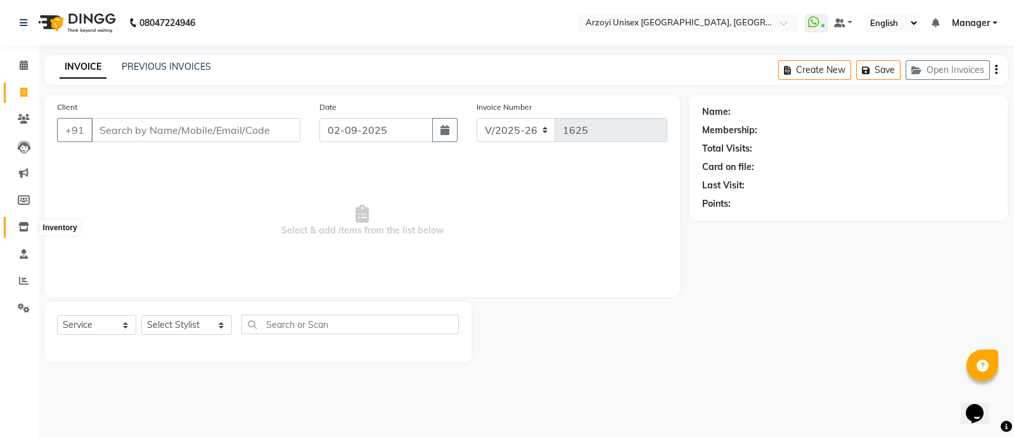
click at [22, 226] on icon at bounding box center [23, 227] width 11 height 10
select select
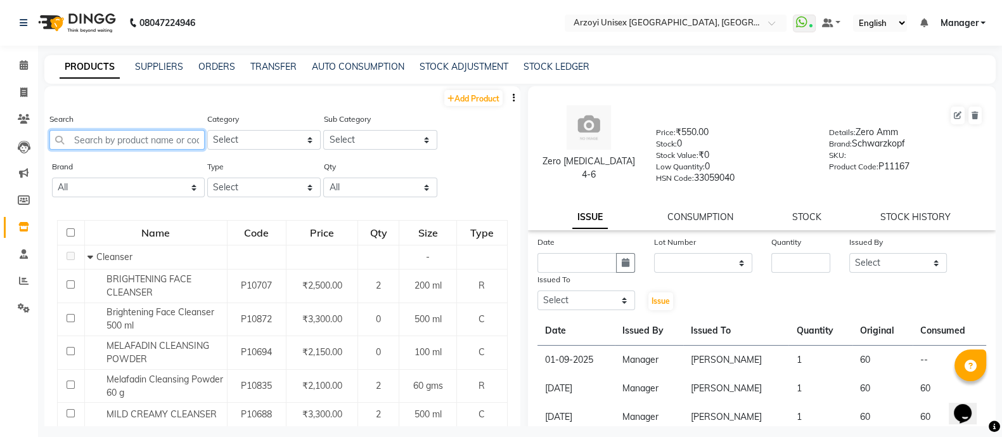
click at [166, 143] on input "text" at bounding box center [126, 140] width 155 height 20
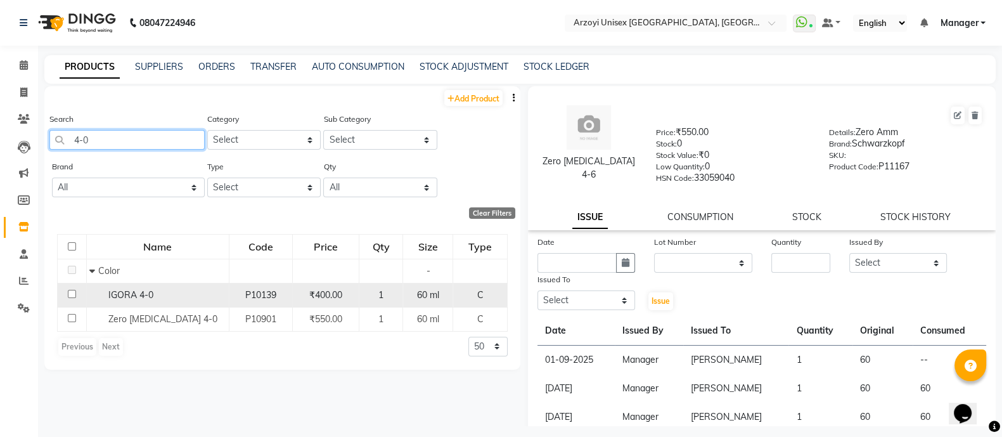
type input "4-0"
click at [69, 295] on input "checkbox" at bounding box center [72, 294] width 8 height 8
checkbox input "true"
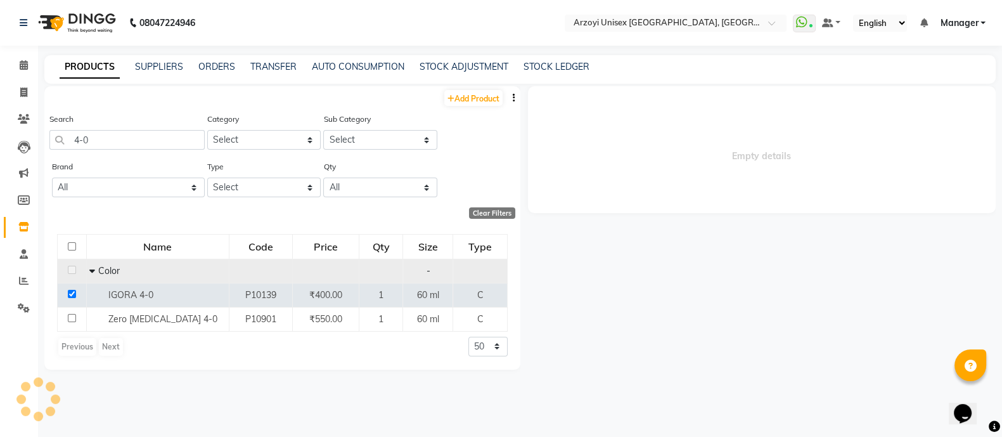
select select
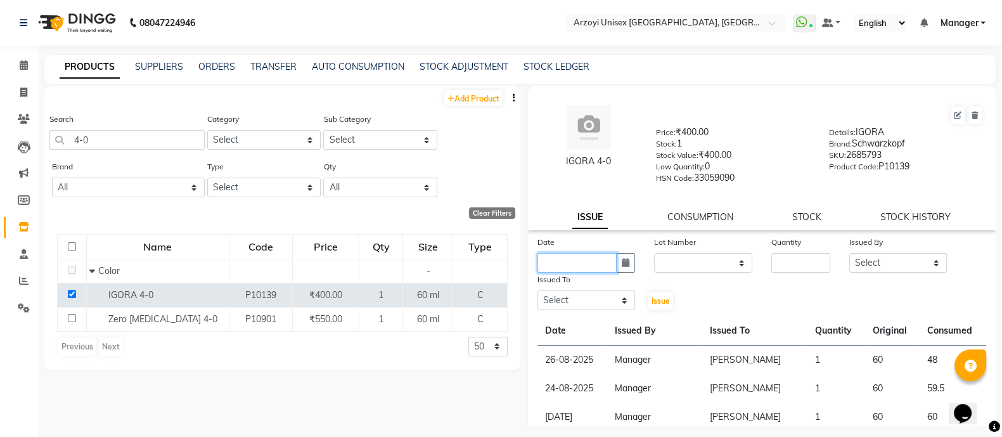
click at [561, 270] on input "text" at bounding box center [578, 263] width 80 height 20
select select "9"
select select "2025"
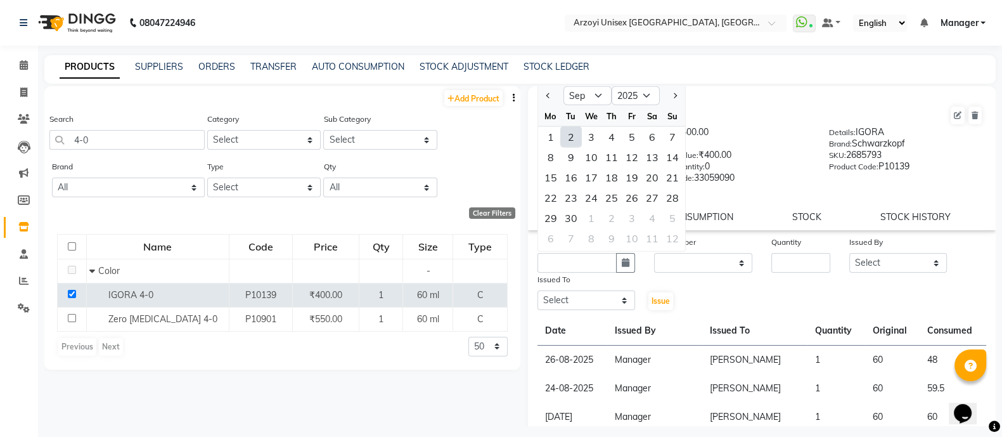
click at [571, 138] on div "2" at bounding box center [571, 137] width 20 height 20
type input "02-09-2025"
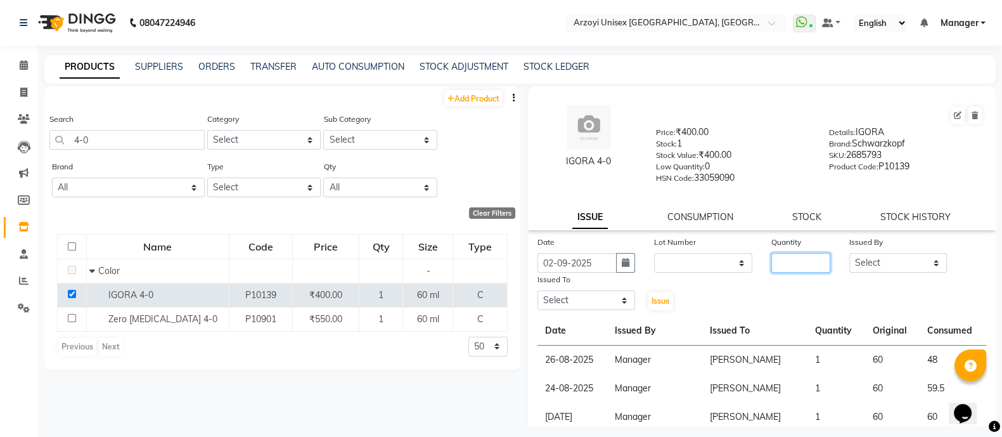
click at [780, 261] on input "number" at bounding box center [801, 263] width 59 height 20
type input "1"
click at [893, 265] on select "Select Aatif Mohammmed Abid Salmani Irshaad Salmani Jaydeep Kumudini Bharat Kam…" at bounding box center [899, 263] width 98 height 20
select select "58612"
click at [850, 257] on select "Select Aatif Mohammmed Abid Salmani Irshaad Salmani Jaydeep Kumudini Bharat Kam…" at bounding box center [899, 263] width 98 height 20
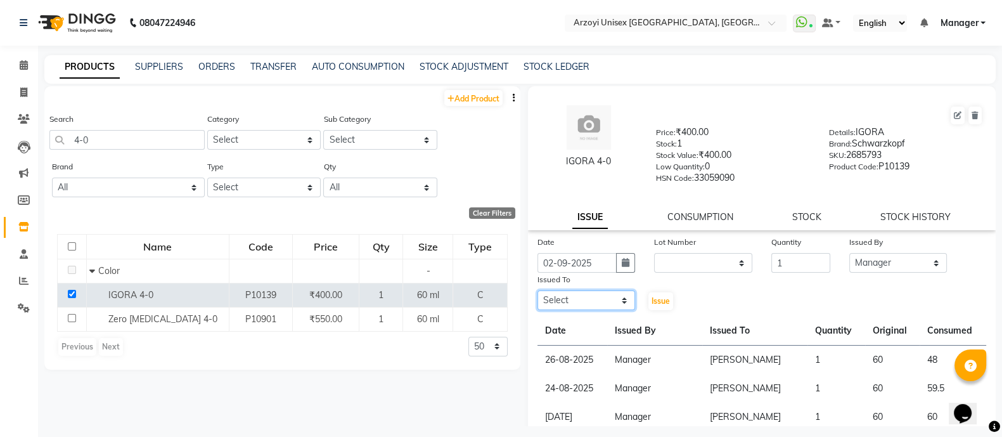
click at [573, 304] on select "Select Aatif Mohammmed Abid Salmani Irshaad Salmani Jaydeep Kumudini Bharat Kam…" at bounding box center [587, 300] width 98 height 20
select select "70082"
click at [538, 296] on select "Select Aatif Mohammmed Abid Salmani Irshaad Salmani Jaydeep Kumudini Bharat Kam…" at bounding box center [587, 300] width 98 height 20
click at [656, 306] on span "Issue" at bounding box center [661, 301] width 18 height 10
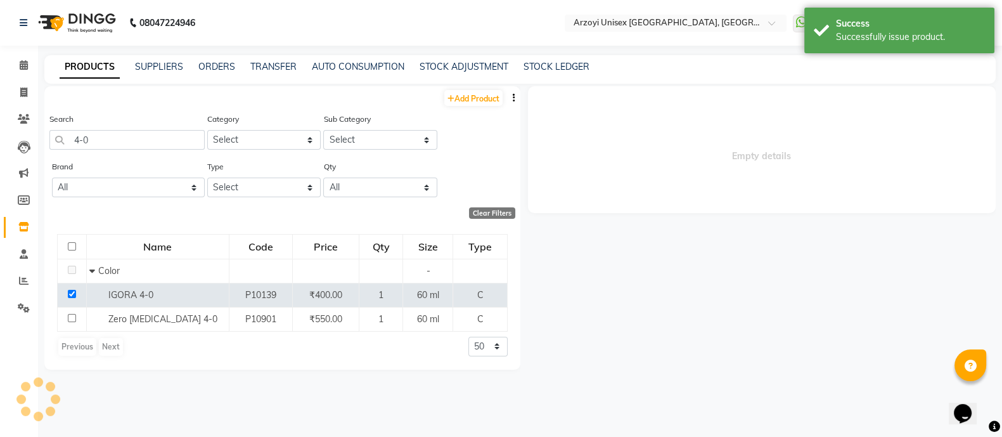
select select
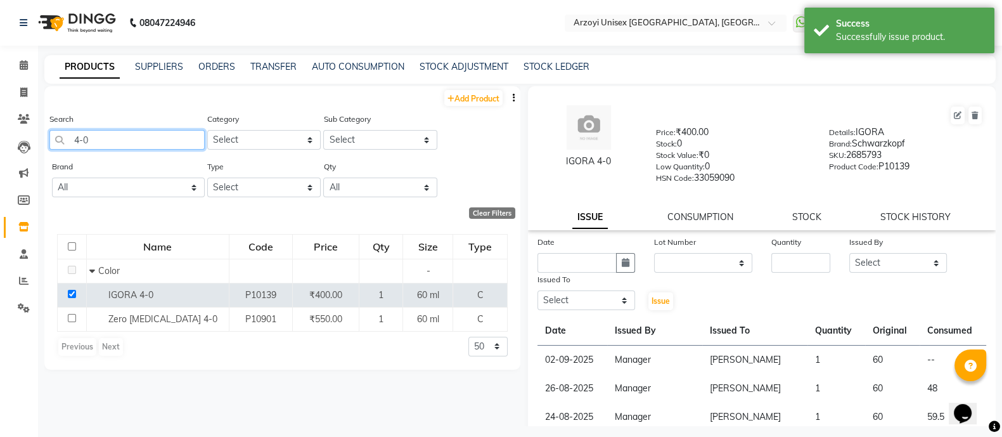
click at [117, 145] on input "4-0" at bounding box center [126, 140] width 155 height 20
type input "4"
type input "4-88"
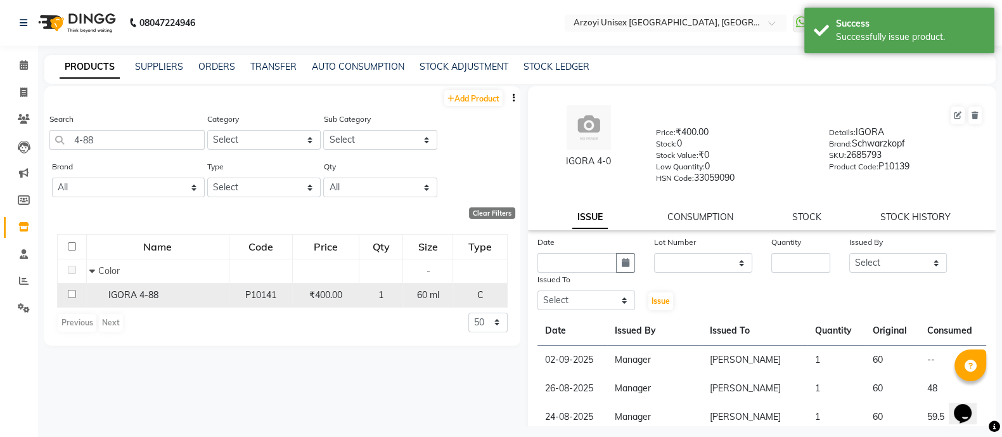
click at [68, 295] on input "checkbox" at bounding box center [72, 294] width 8 height 8
checkbox input "true"
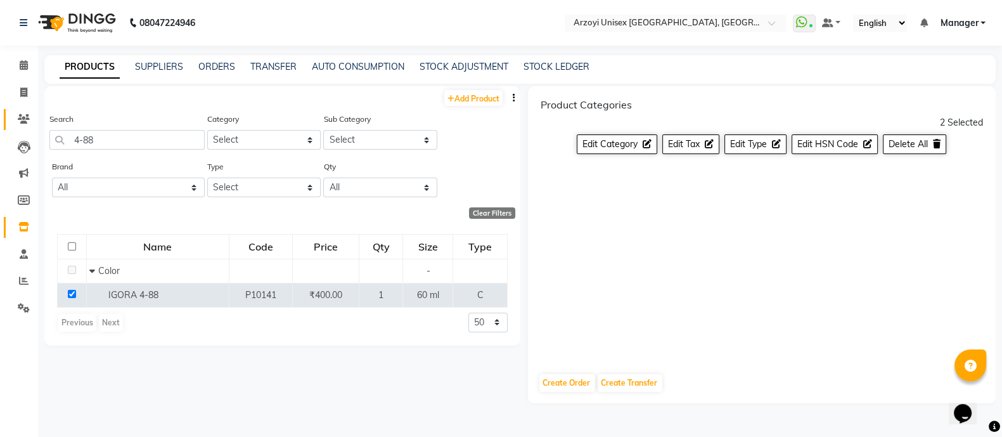
click at [25, 113] on span at bounding box center [24, 119] width 22 height 15
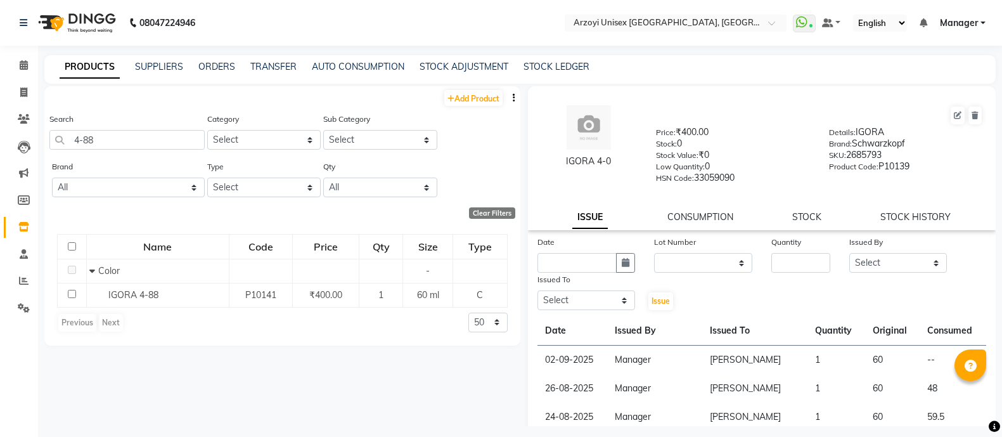
select select
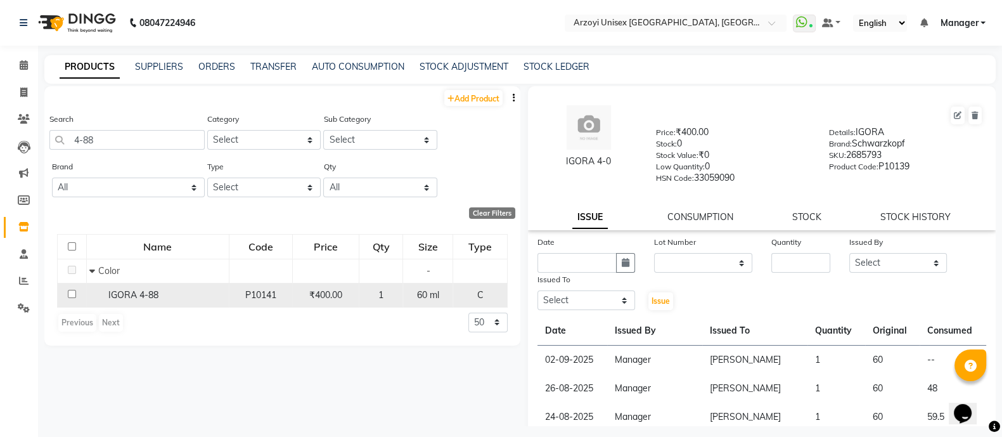
type input "4-88"
click at [68, 295] on input "checkbox" at bounding box center [72, 294] width 8 height 8
checkbox input "true"
select select
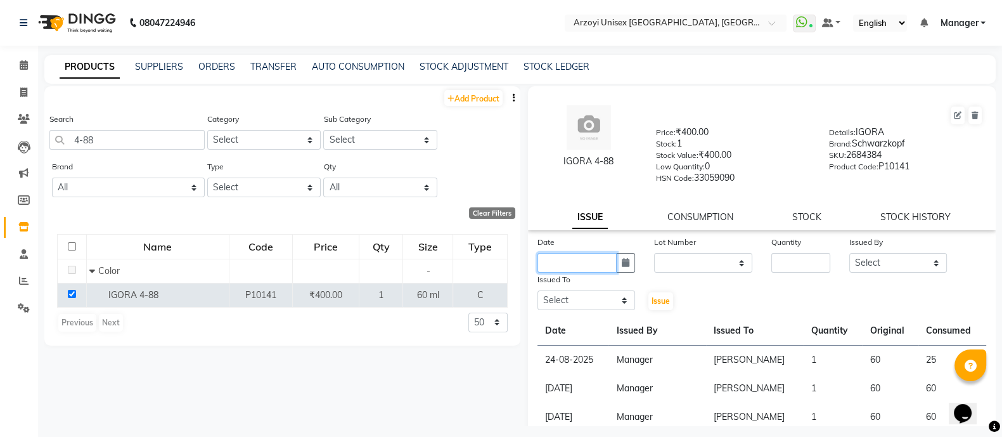
click at [583, 271] on input "text" at bounding box center [578, 263] width 80 height 20
select select "9"
select select "2025"
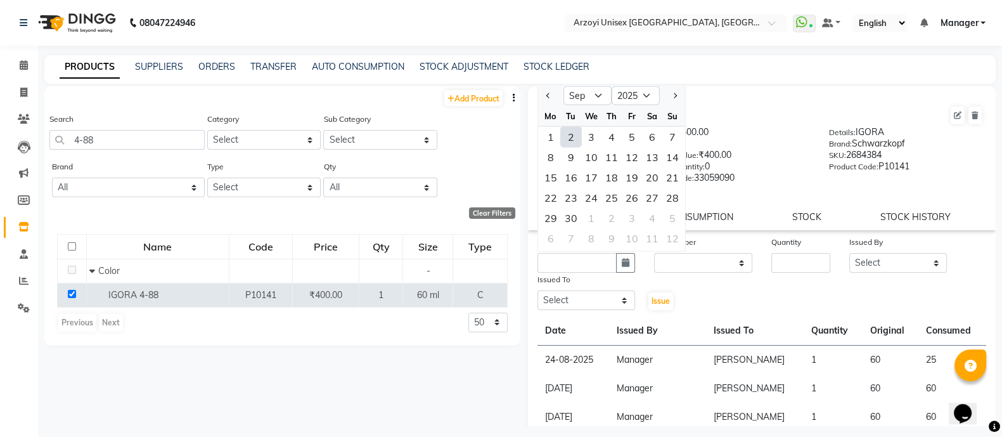
click at [573, 138] on div "2" at bounding box center [571, 137] width 20 height 20
type input "02-09-2025"
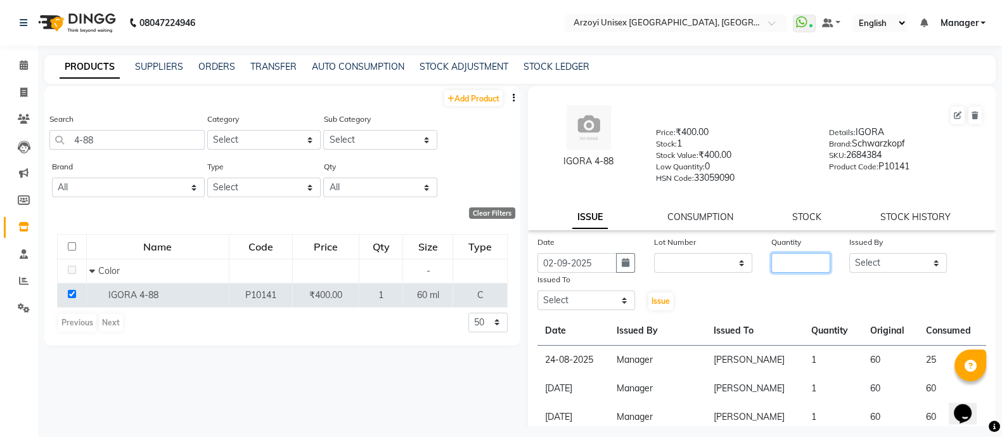
click at [781, 259] on input "number" at bounding box center [801, 263] width 59 height 20
type input "1"
click at [859, 271] on select "Select Aatif Mohammmed Abid Salmani Irshaad Salmani Jaydeep Kumudini Bharat Kam…" at bounding box center [899, 263] width 98 height 20
select select "58612"
click at [850, 257] on select "Select Aatif Mohammmed Abid Salmani Irshaad Salmani Jaydeep Kumudini Bharat Kam…" at bounding box center [899, 263] width 98 height 20
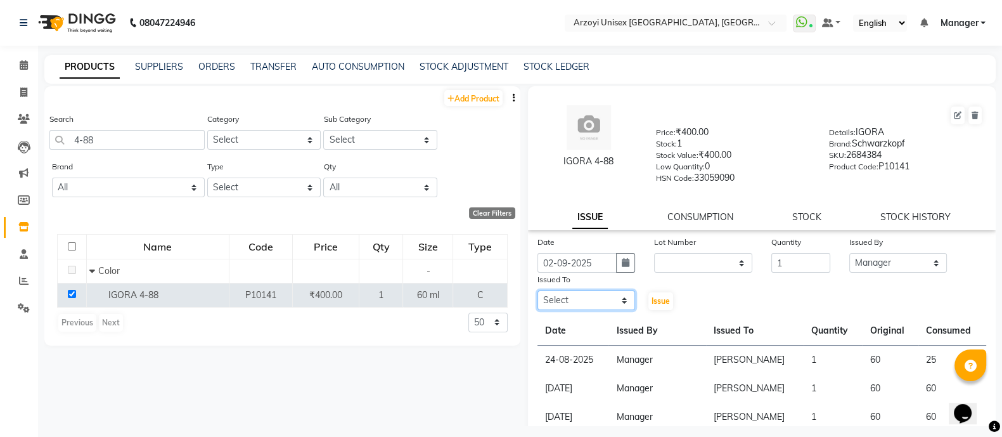
click at [585, 309] on select "Select Aatif Mohammmed Abid Salmani Irshaad Salmani Jaydeep Kumudini Bharat Kam…" at bounding box center [587, 300] width 98 height 20
select select "70082"
click at [538, 296] on select "Select Aatif Mohammmed Abid Salmani Irshaad Salmani Jaydeep Kumudini Bharat Kam…" at bounding box center [587, 300] width 98 height 20
click at [656, 297] on button "Issue" at bounding box center [661, 301] width 25 height 18
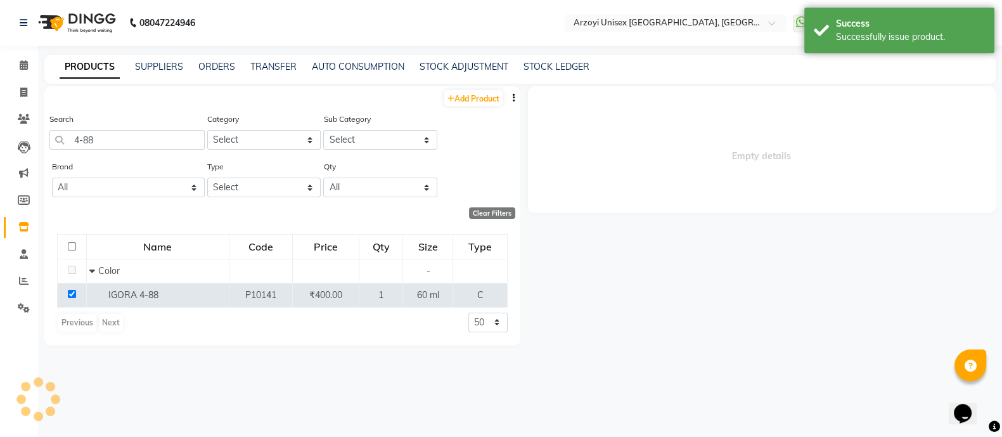
select select
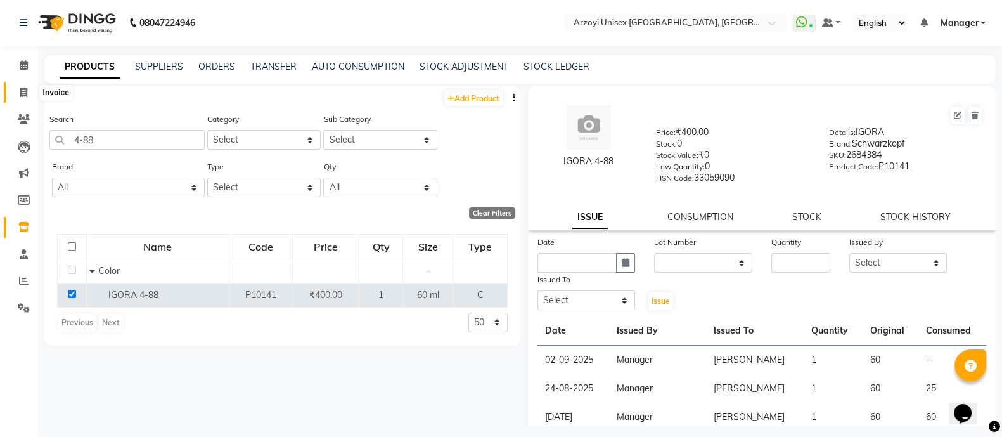
click at [25, 87] on icon at bounding box center [23, 92] width 7 height 10
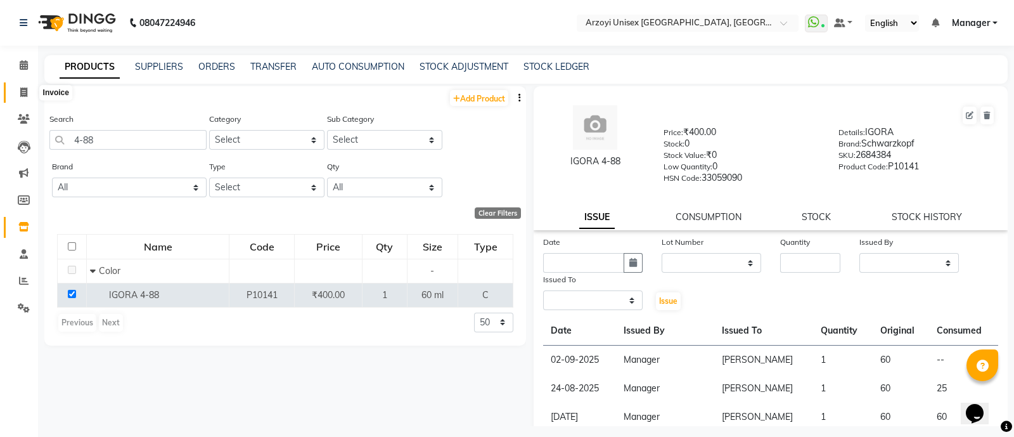
select select "5286"
select select "service"
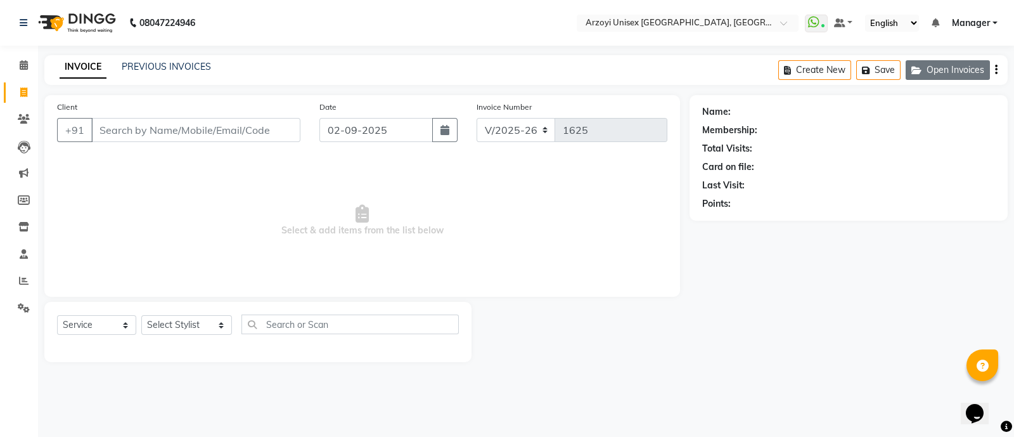
click at [917, 74] on button "Open Invoices" at bounding box center [948, 70] width 84 height 20
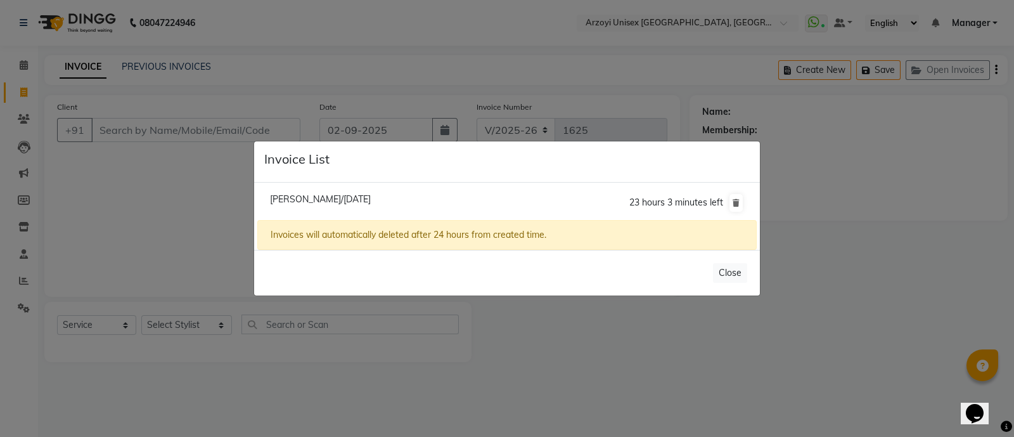
click at [301, 199] on span "Renuka Lewis/02 September 2025" at bounding box center [320, 198] width 101 height 11
type input "9137572473"
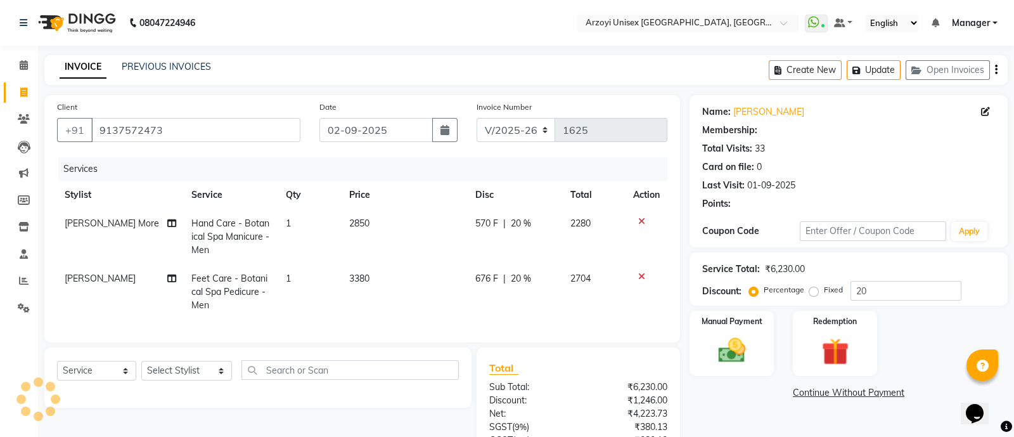
type input "0"
select select "2: Object"
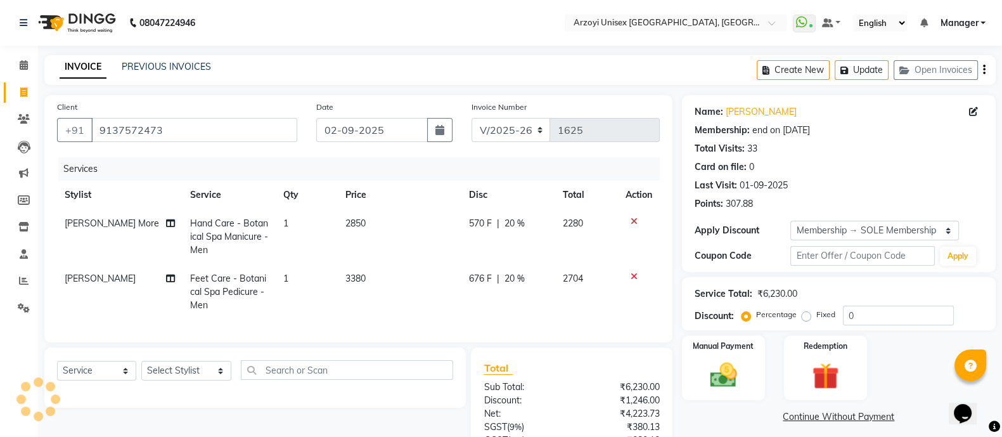
type input "20"
click at [874, 68] on button "Update" at bounding box center [862, 70] width 54 height 20
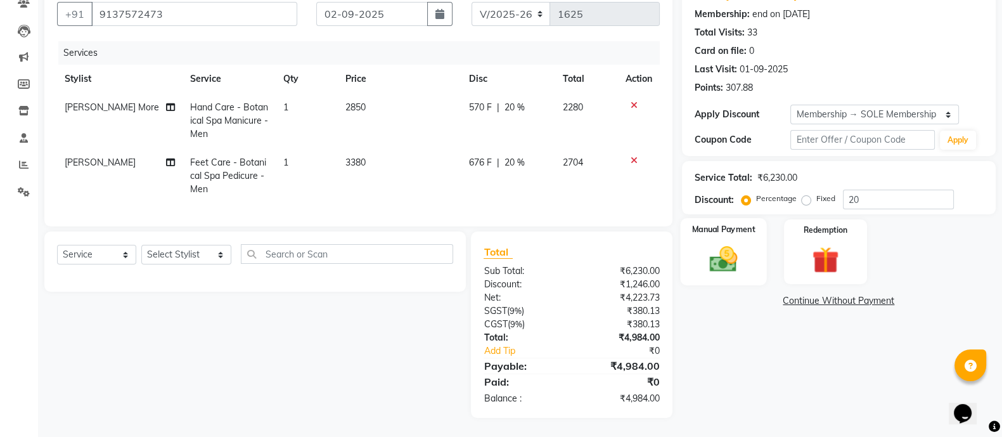
click at [739, 243] on img at bounding box center [723, 259] width 45 height 32
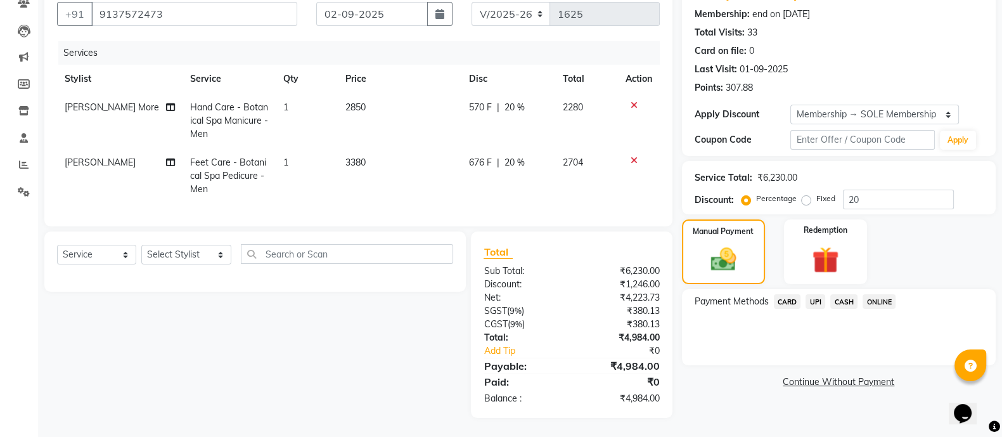
click at [784, 294] on span "CARD" at bounding box center [787, 301] width 27 height 15
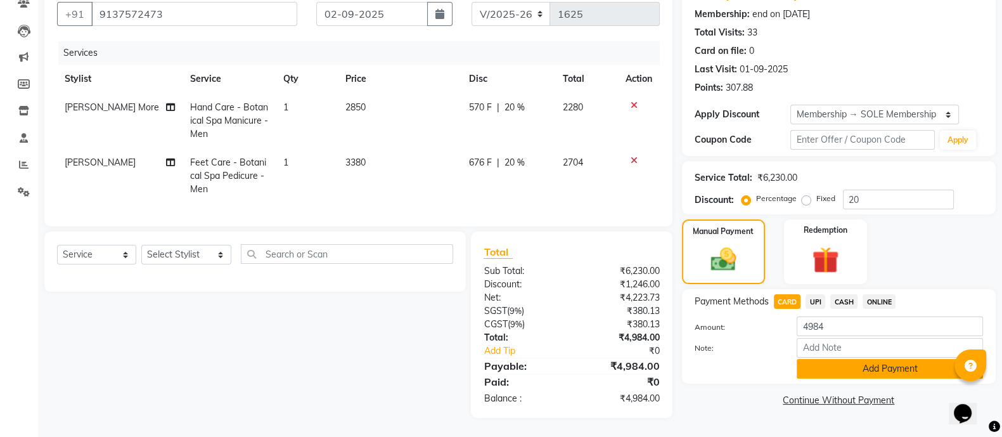
click at [824, 363] on button "Add Payment" at bounding box center [890, 369] width 186 height 20
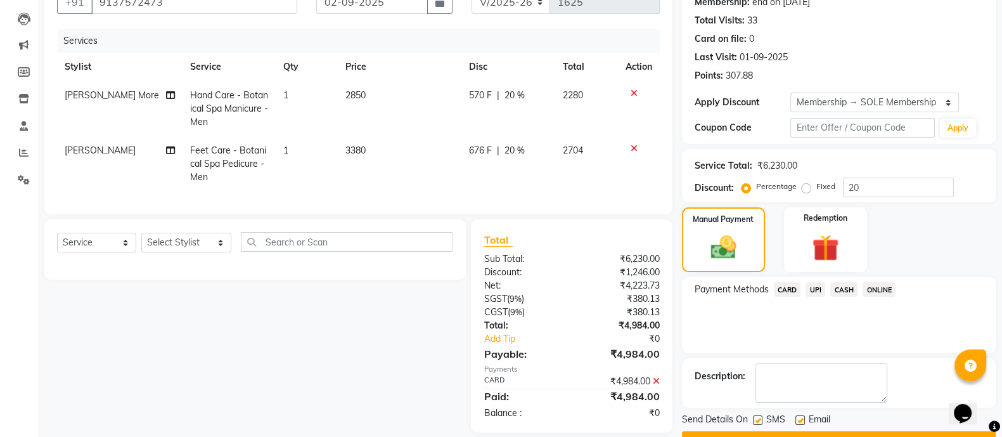
scroll to position [238, 0]
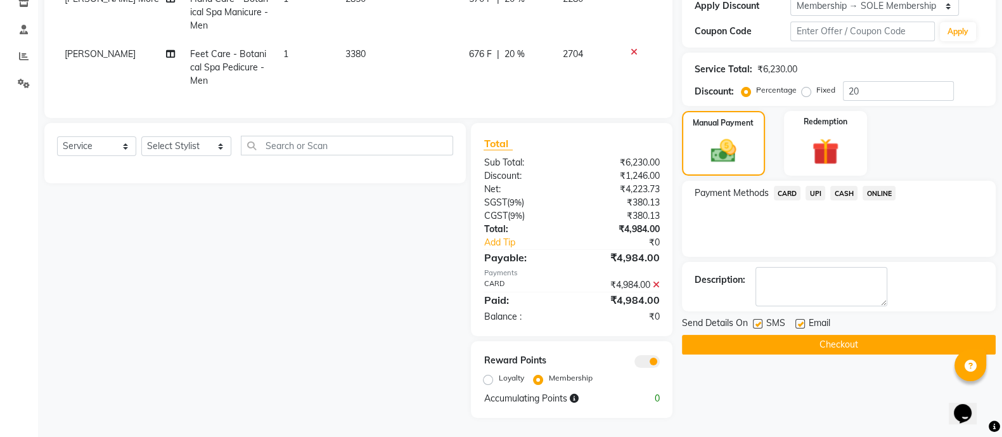
click at [498, 379] on label "Loyalty" at bounding box center [510, 377] width 25 height 11
click at [486, 379] on input "Loyalty" at bounding box center [490, 377] width 9 height 9
radio input "true"
click at [692, 335] on button "Checkout" at bounding box center [839, 345] width 314 height 20
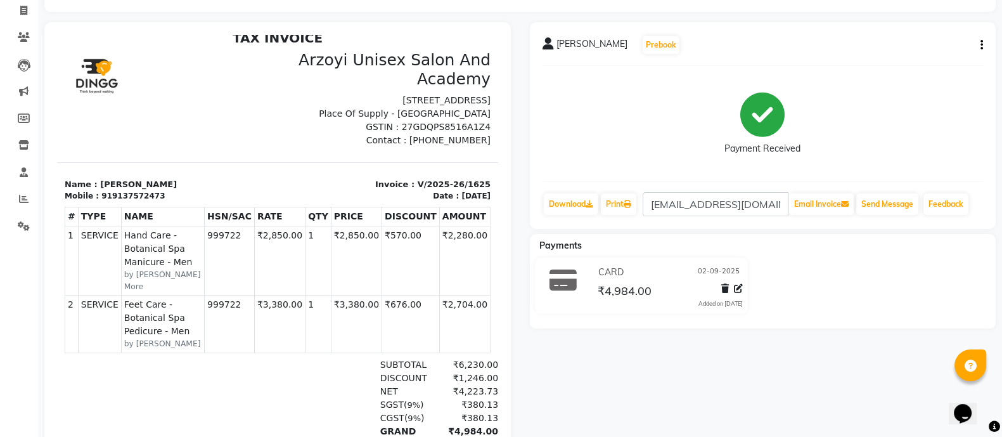
scroll to position [101, 0]
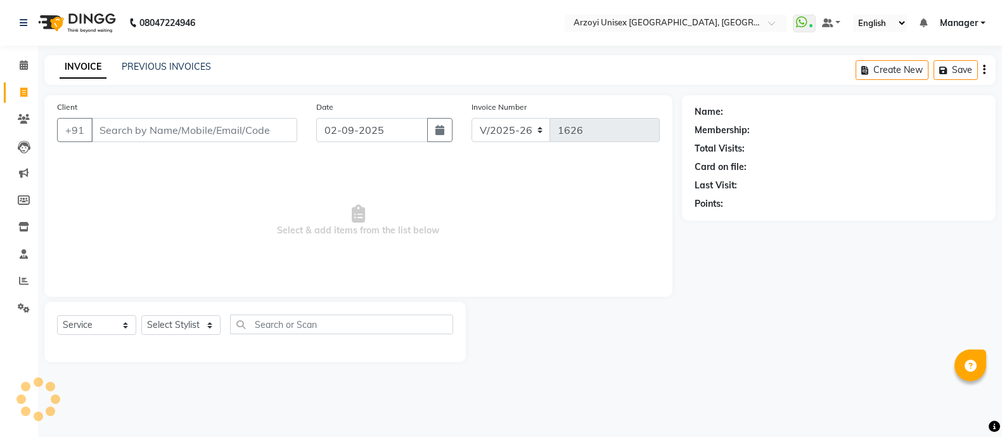
select select "5286"
select select "service"
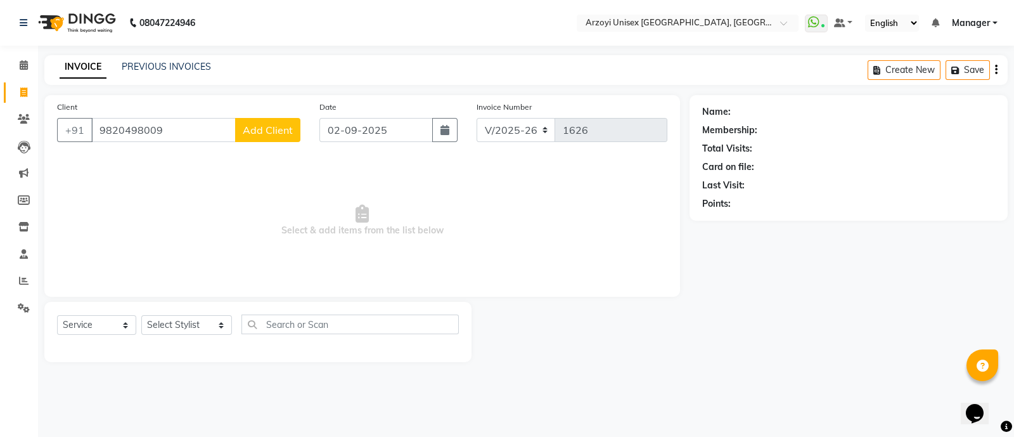
type input "9820498009"
click at [268, 134] on span "Add Client" at bounding box center [268, 130] width 50 height 13
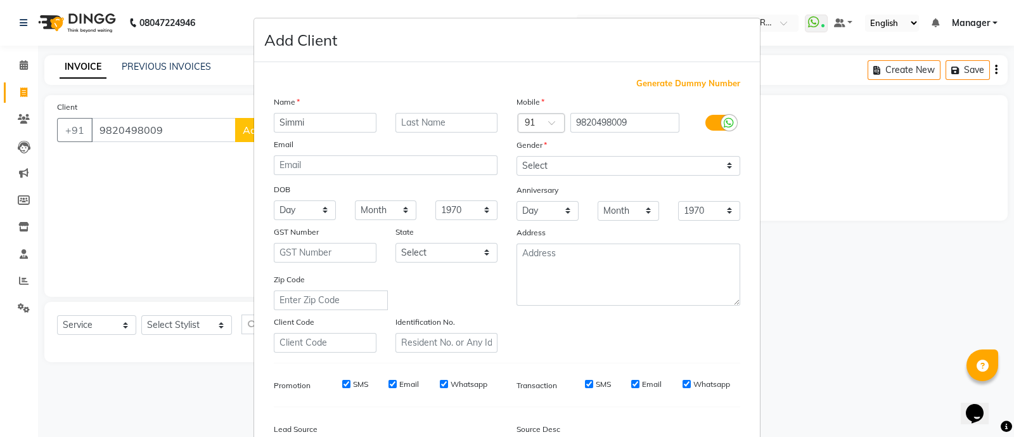
type input "Simmi"
click at [398, 131] on input "text" at bounding box center [447, 123] width 103 height 20
type input "[PERSON_NAME]"
click at [566, 174] on select "Select [DEMOGRAPHIC_DATA] [DEMOGRAPHIC_DATA] Other Prefer Not To Say" at bounding box center [629, 166] width 224 height 20
select select "[DEMOGRAPHIC_DATA]"
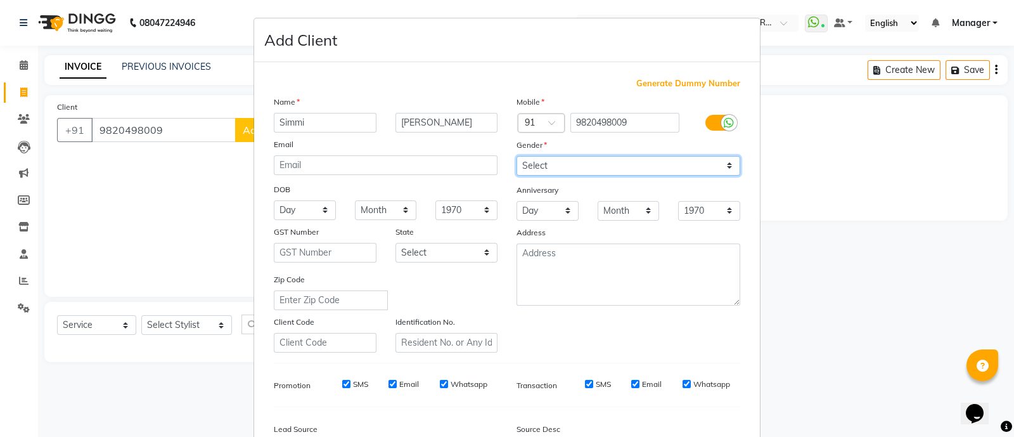
click at [517, 157] on select "Select [DEMOGRAPHIC_DATA] [DEMOGRAPHIC_DATA] Other Prefer Not To Say" at bounding box center [629, 166] width 224 height 20
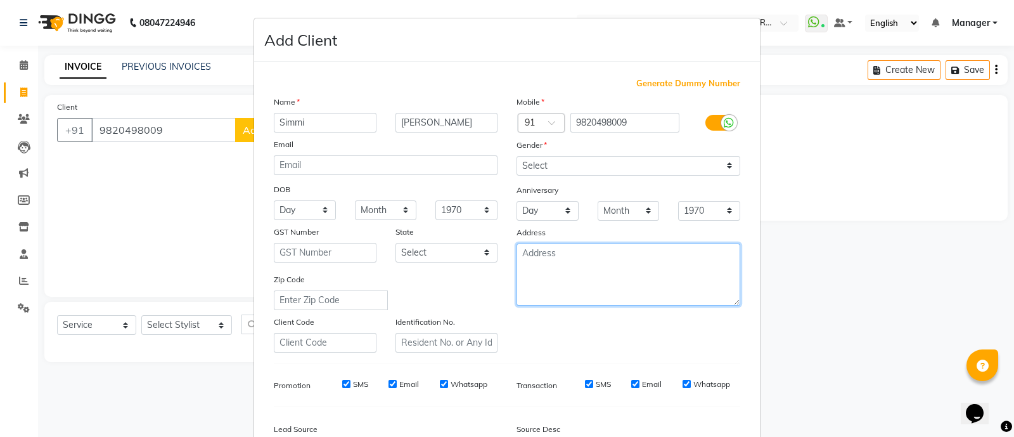
click at [557, 259] on textarea at bounding box center [629, 274] width 224 height 62
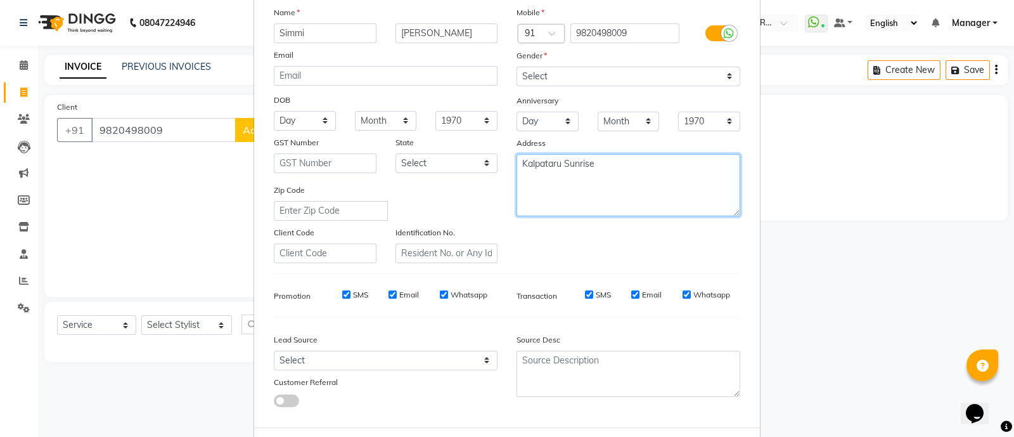
scroll to position [90, 0]
type textarea "Kalpataru Sunrise"
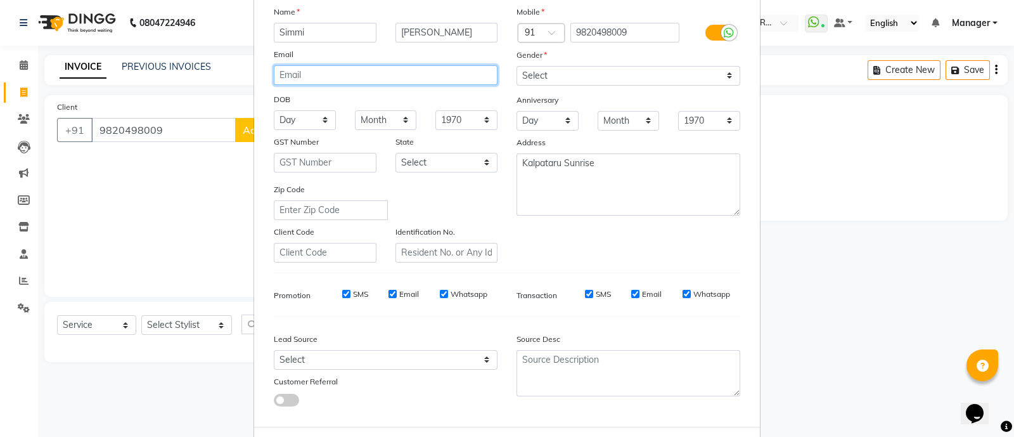
click at [379, 74] on input "email" at bounding box center [386, 75] width 224 height 20
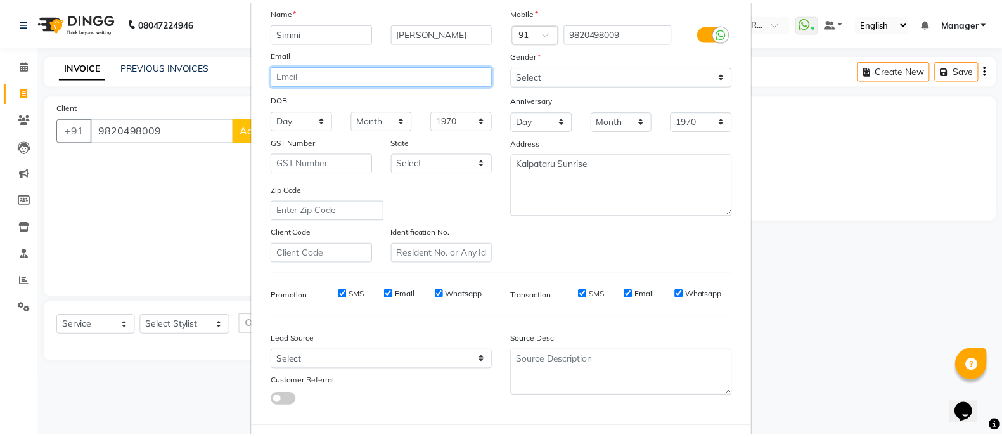
scroll to position [150, 0]
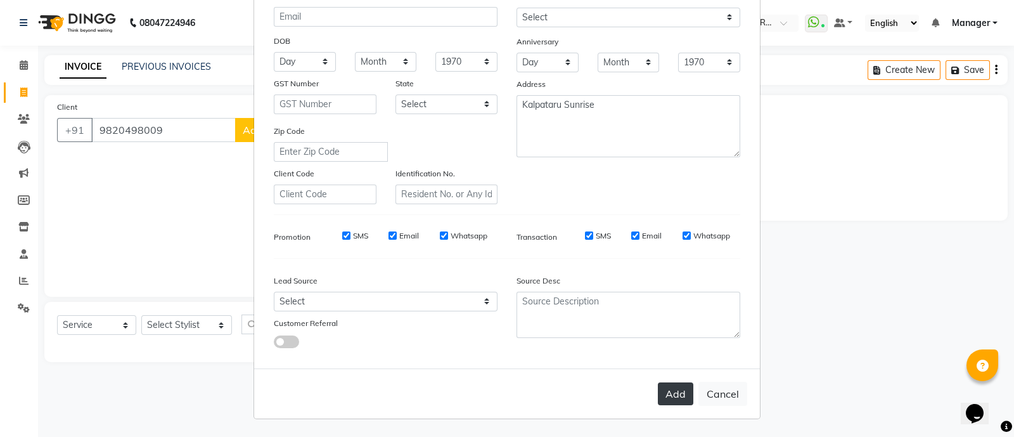
click at [667, 392] on button "Add" at bounding box center [676, 393] width 36 height 23
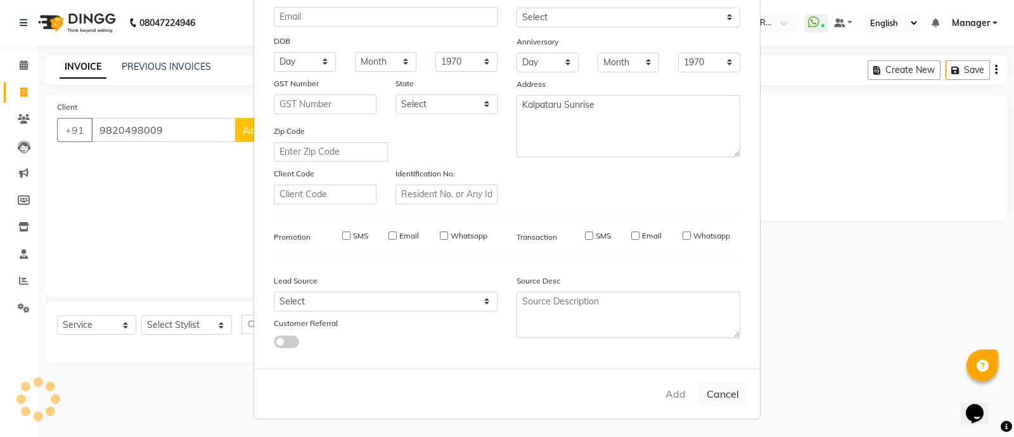
select select
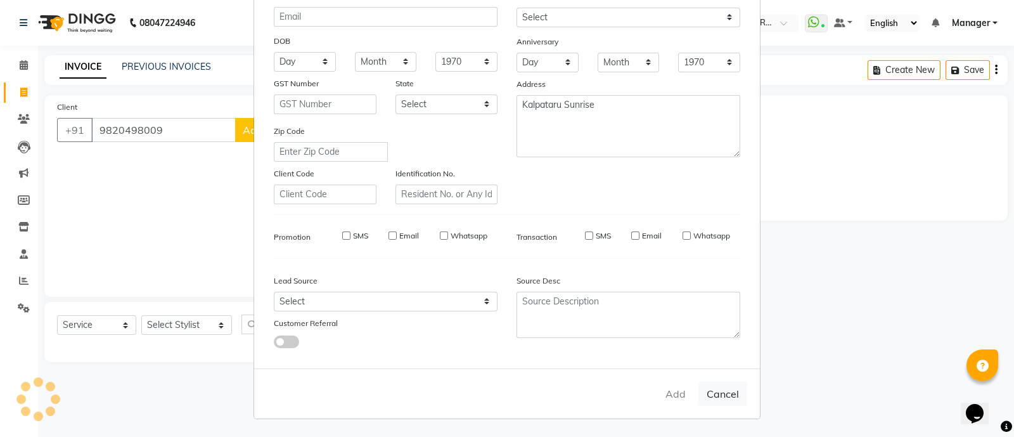
select select
checkbox input "false"
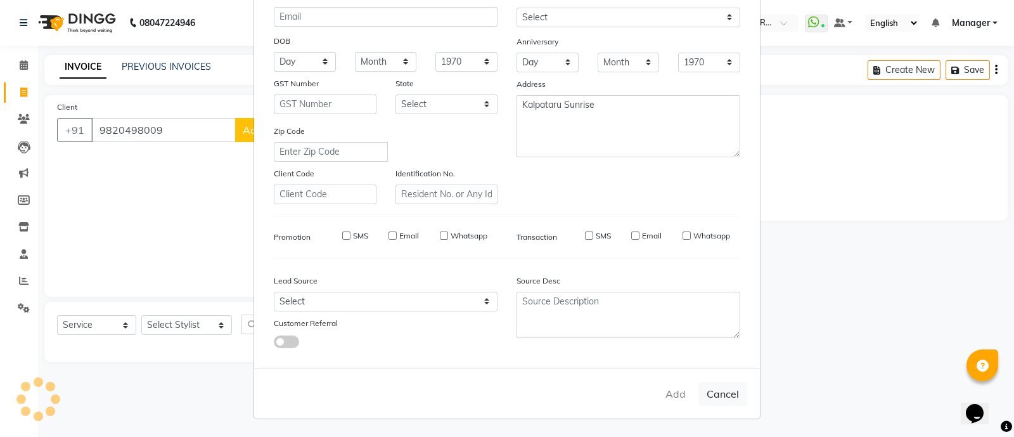
checkbox input "false"
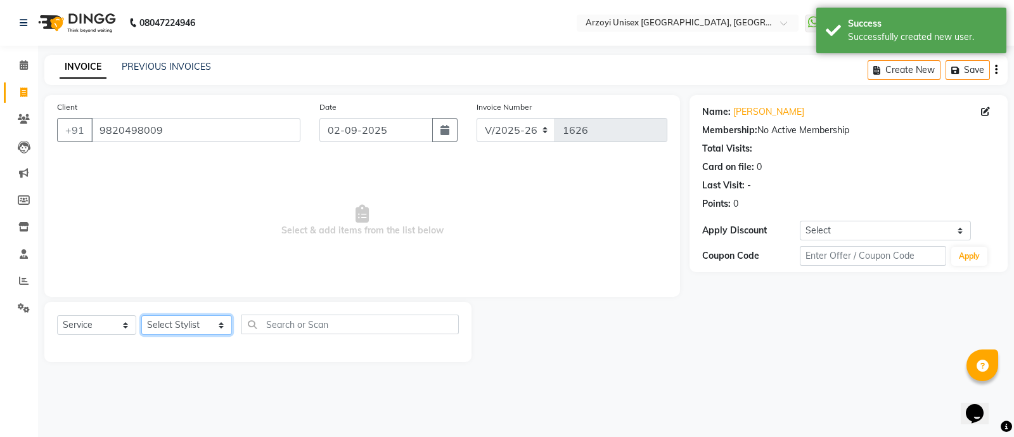
click at [175, 331] on select "Select Stylist [PERSON_NAME] Mohammmed [PERSON_NAME] [PERSON_NAME] [PERSON_NAME…" at bounding box center [186, 325] width 91 height 20
select select "70082"
click at [141, 316] on select "Select Stylist [PERSON_NAME] Mohammmed [PERSON_NAME] [PERSON_NAME] [PERSON_NAME…" at bounding box center [186, 325] width 91 height 20
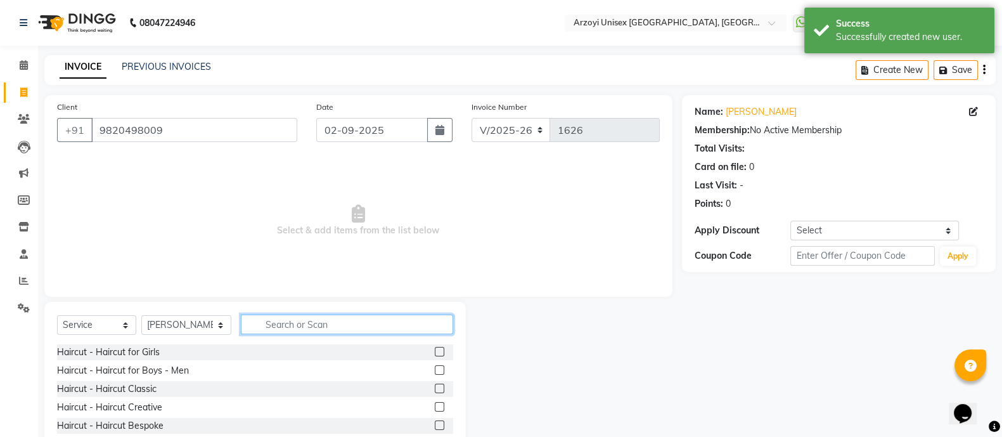
click at [256, 322] on input "text" at bounding box center [347, 324] width 212 height 20
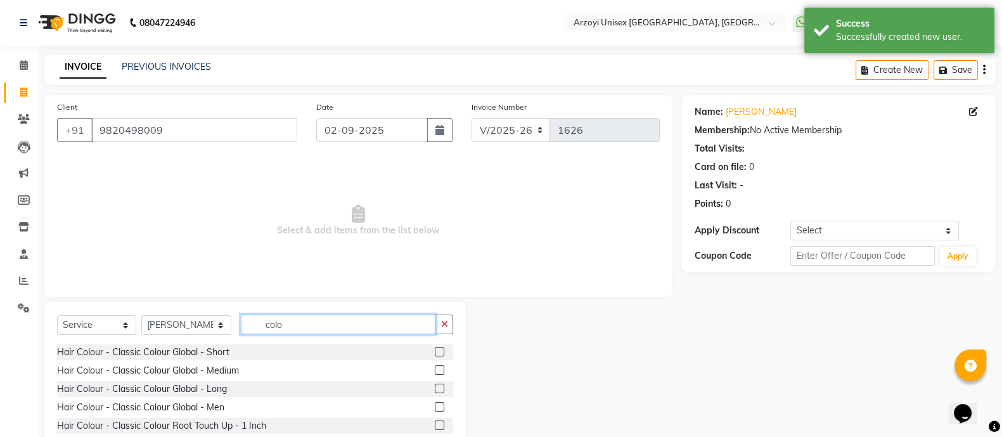
type input "colo"
click at [422, 368] on div "Hair Colour - Classic Colour Global - Medium" at bounding box center [255, 371] width 396 height 16
click at [435, 369] on label at bounding box center [440, 370] width 10 height 10
click at [435, 369] on input "checkbox" at bounding box center [439, 370] width 8 height 8
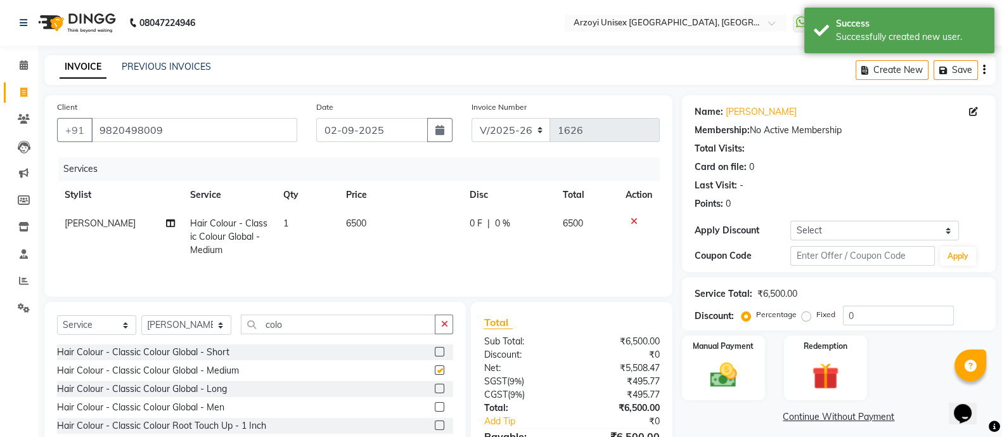
checkbox input "false"
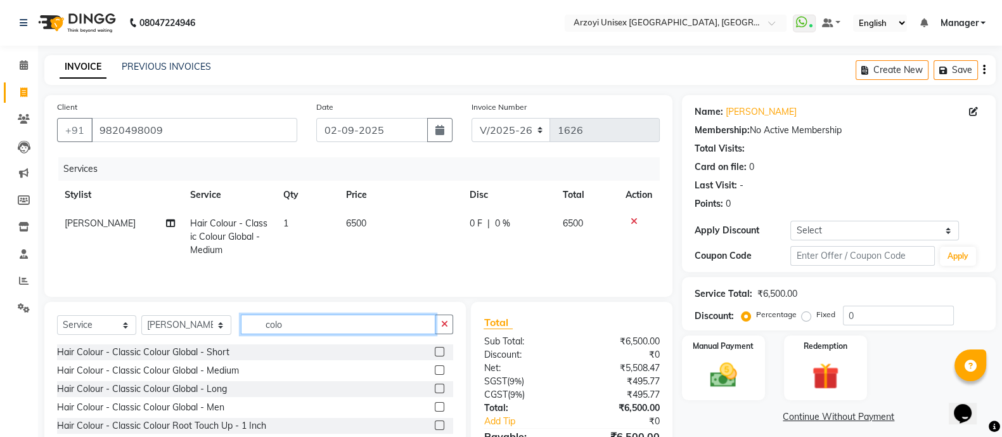
click at [297, 320] on input "colo" at bounding box center [338, 324] width 195 height 20
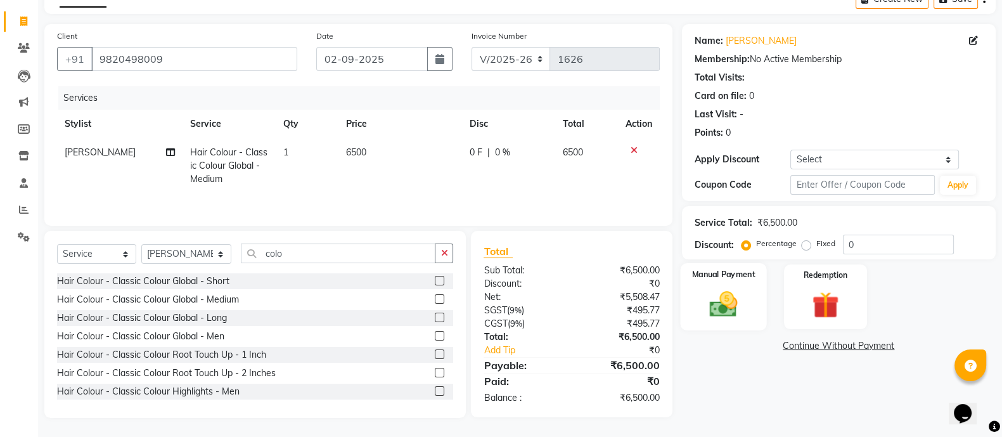
click at [708, 313] on img at bounding box center [723, 304] width 45 height 32
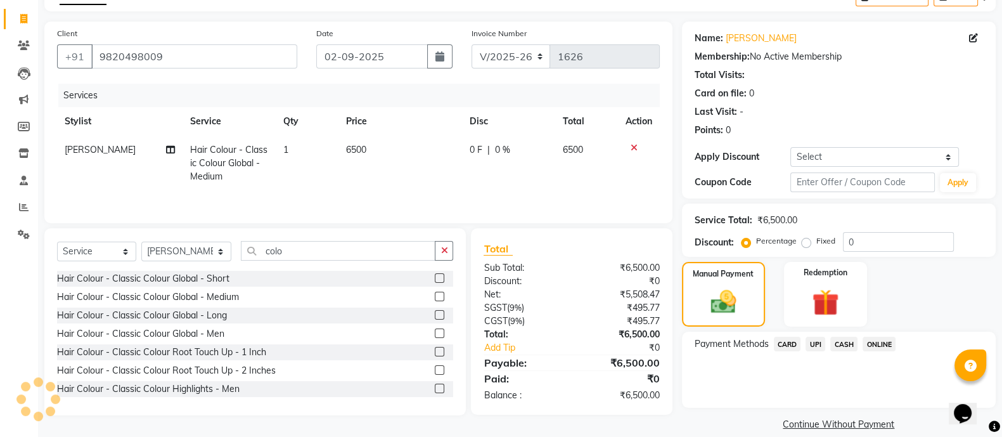
click at [793, 342] on span "CARD" at bounding box center [787, 344] width 27 height 15
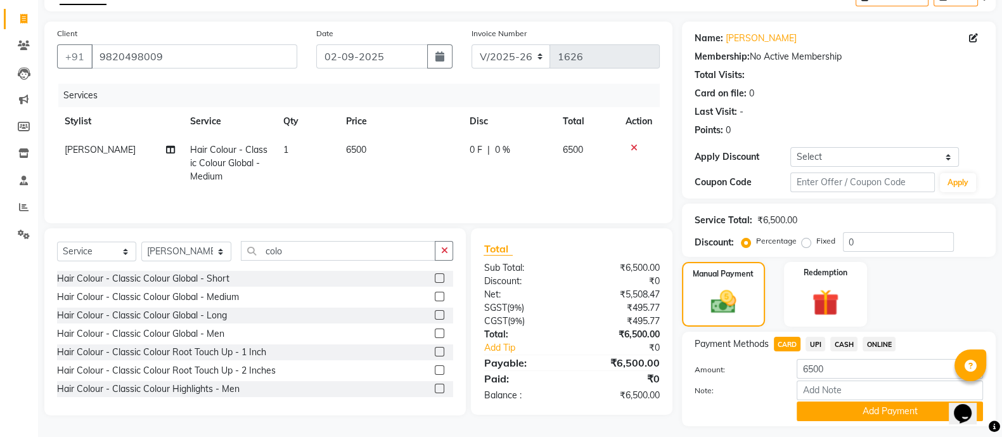
scroll to position [108, 0]
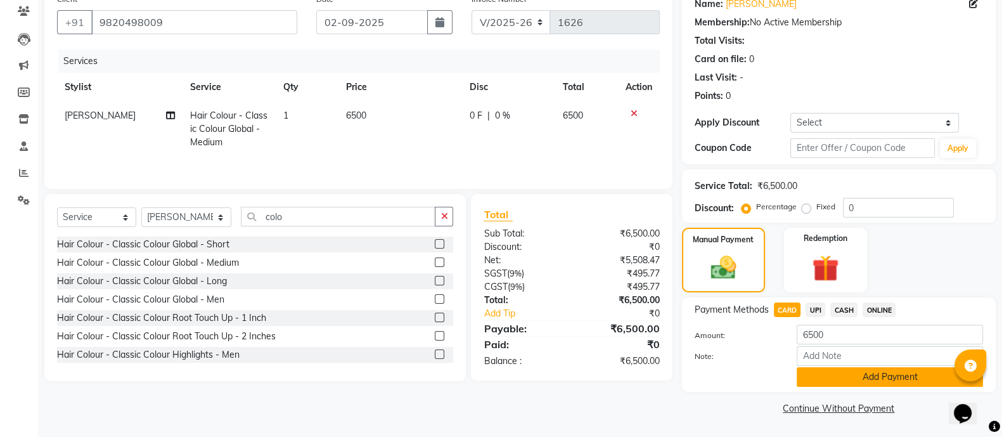
click at [843, 376] on button "Add Payment" at bounding box center [890, 377] width 186 height 20
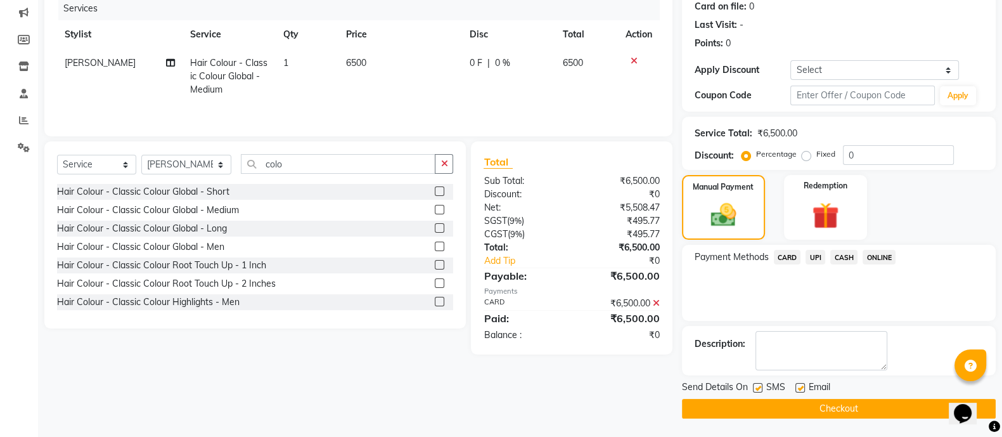
click at [805, 406] on button "Checkout" at bounding box center [839, 409] width 314 height 20
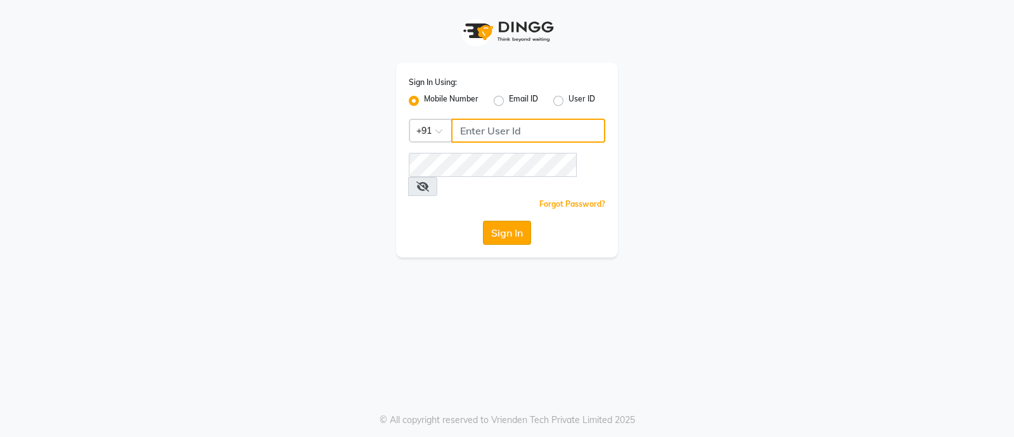
type input "9082749693"
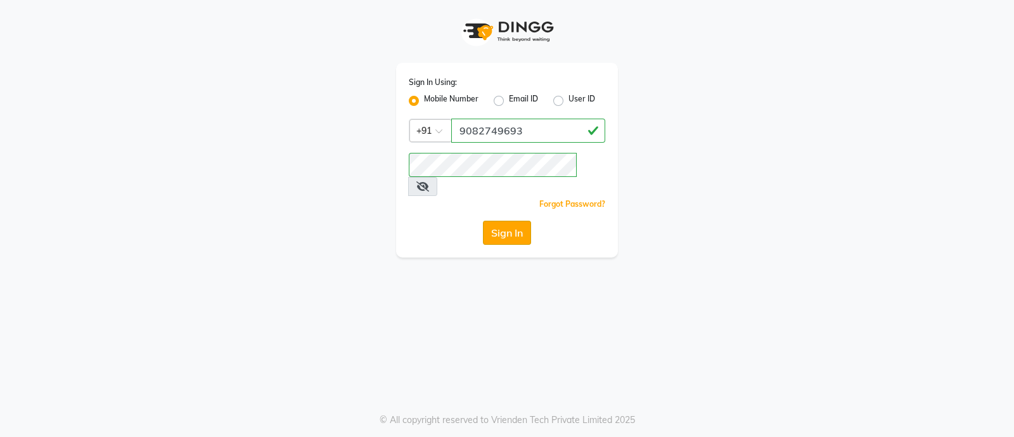
click at [501, 221] on button "Sign In" at bounding box center [507, 233] width 48 height 24
